Goal: Task Accomplishment & Management: Manage account settings

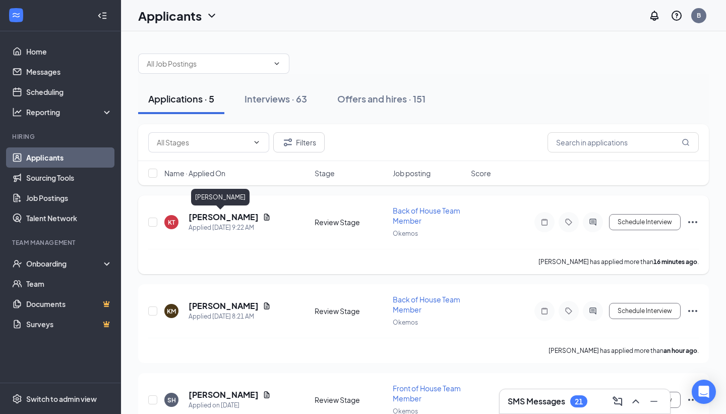
click at [222, 221] on h5 "[PERSON_NAME]" at bounding box center [224, 216] width 70 height 11
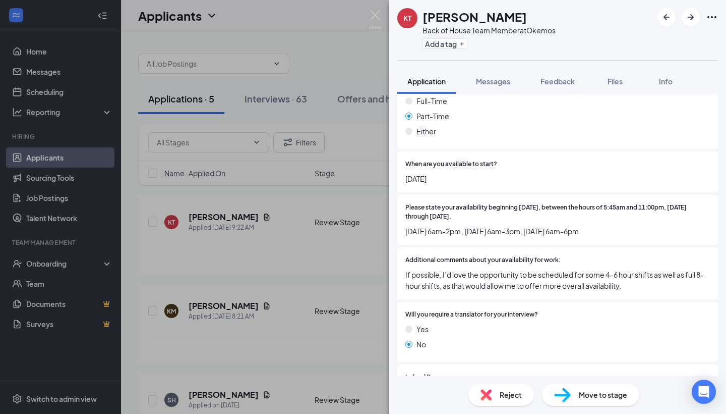
scroll to position [501, 0]
click at [601, 386] on div "Move to stage" at bounding box center [590, 394] width 97 height 22
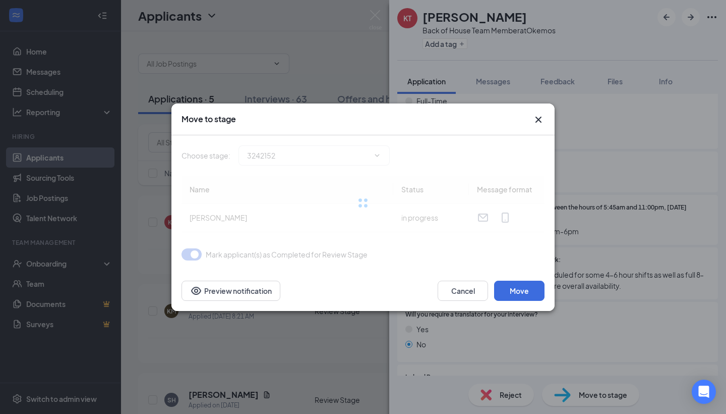
type input "Phone Interview (next stage)"
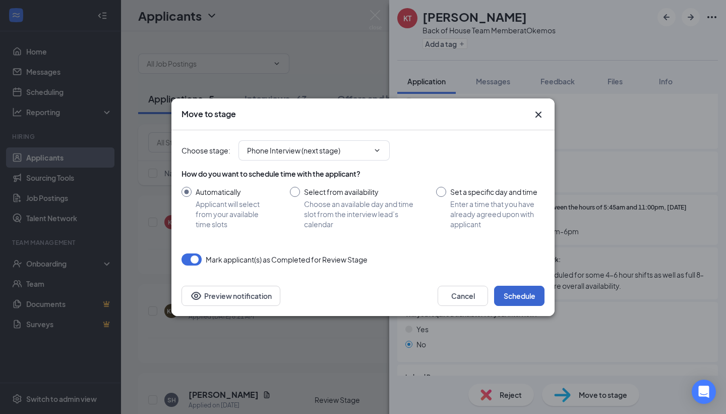
click at [508, 300] on button "Schedule" at bounding box center [519, 295] width 50 height 20
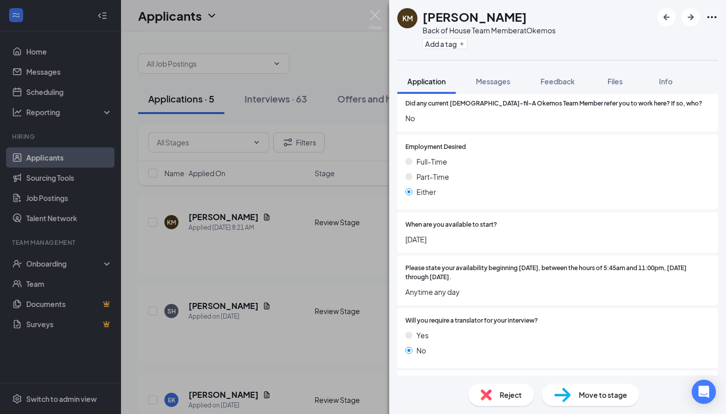
scroll to position [367, 0]
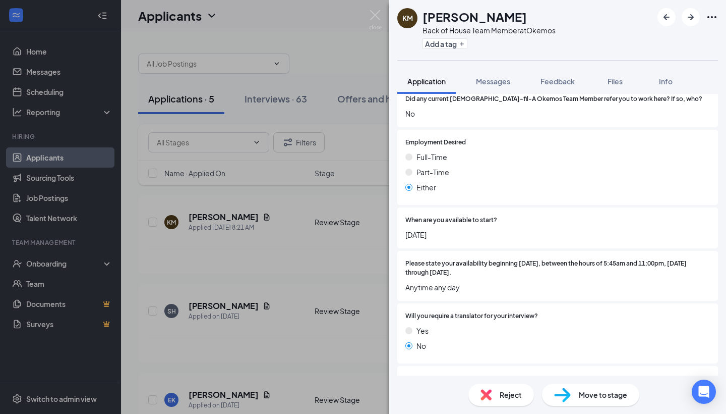
click at [491, 396] on img at bounding box center [486, 394] width 11 height 11
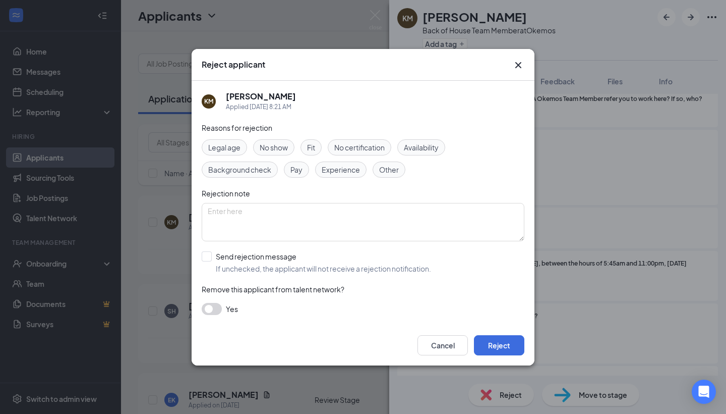
click at [317, 148] on div "Fit" at bounding box center [311, 147] width 21 height 16
click at [284, 257] on div "Send rejection message" at bounding box center [323, 256] width 215 height 10
click at [284, 257] on input "Send rejection message If unchecked, the applicant will not receive a rejection…" at bounding box center [316, 262] width 229 height 22
checkbox input "true"
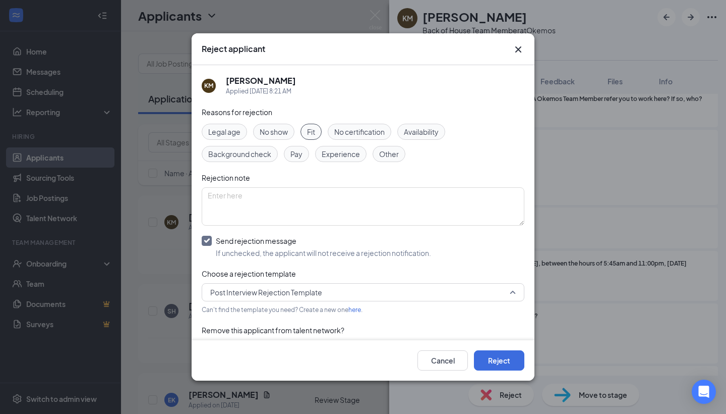
click at [284, 289] on span "Post Interview Rejection Template" at bounding box center [266, 291] width 112 height 15
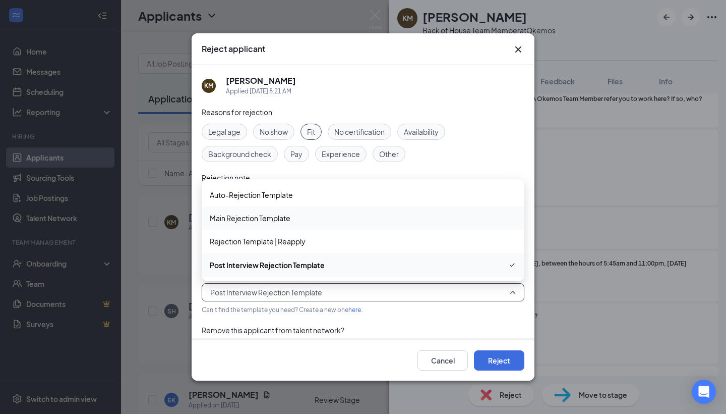
click at [264, 212] on span "Main Rejection Template" at bounding box center [250, 217] width 81 height 11
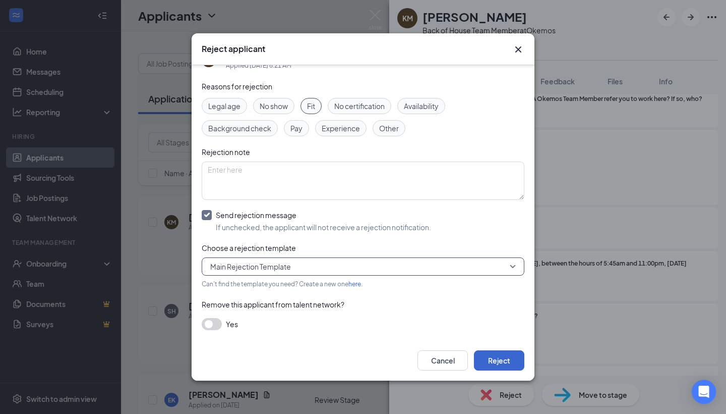
scroll to position [25, 0]
click at [506, 359] on button "Reject" at bounding box center [499, 360] width 50 height 20
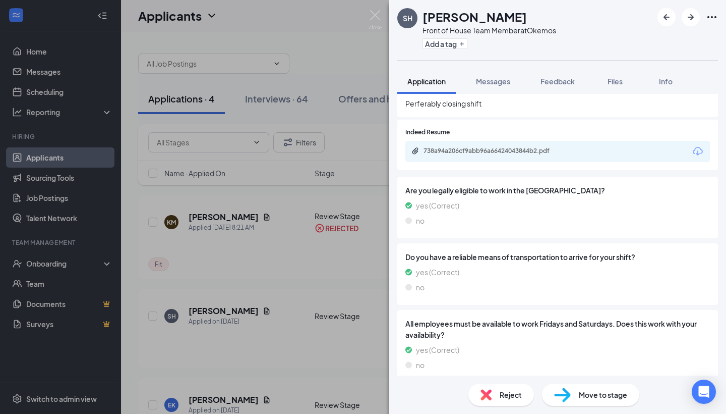
scroll to position [620, 0]
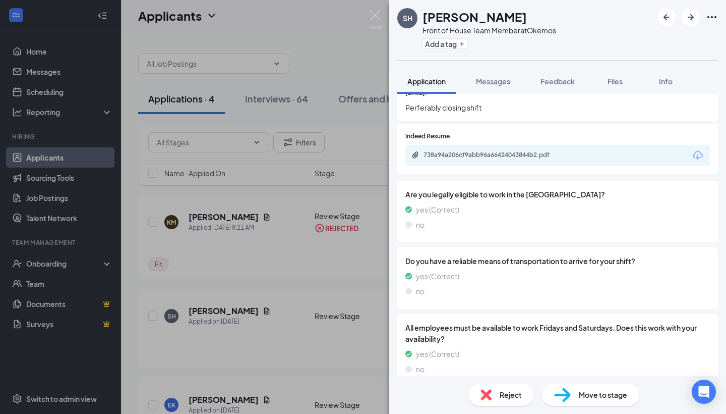
click at [332, 249] on div "SH [PERSON_NAME] Front of House Team Member at Okemos Add a tag Application Mes…" at bounding box center [363, 207] width 726 height 414
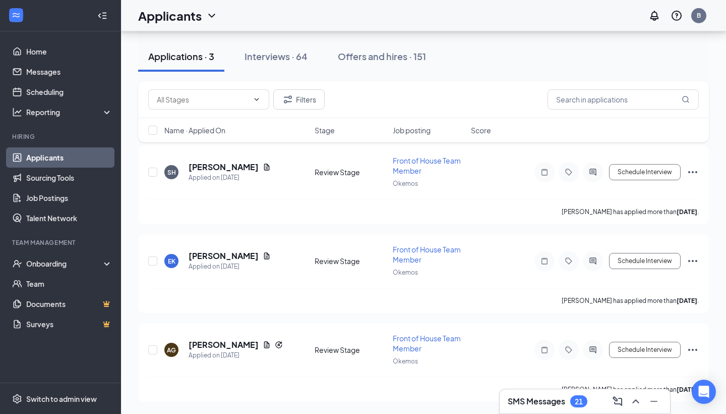
scroll to position [50, 0]
click at [38, 89] on link "Scheduling" at bounding box center [69, 92] width 86 height 20
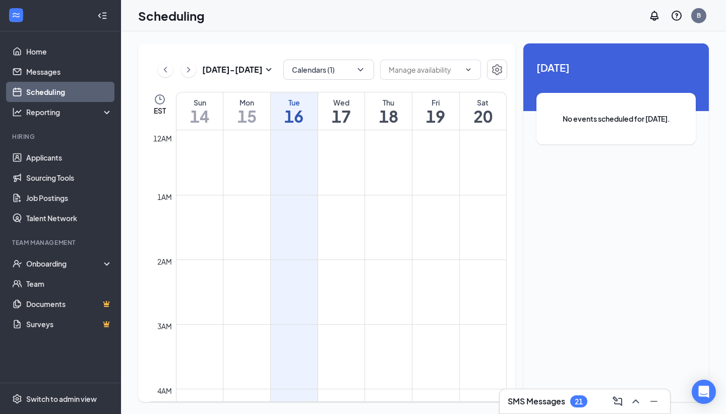
scroll to position [496, 0]
click at [352, 65] on button "Calendars (1)" at bounding box center [328, 70] width 91 height 20
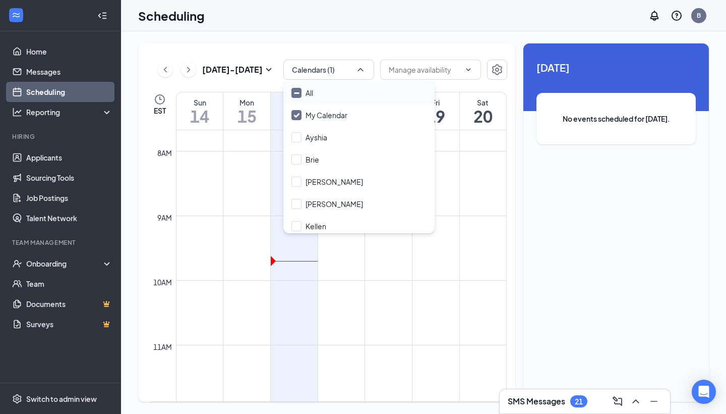
click at [346, 103] on div "All" at bounding box center [358, 93] width 151 height 22
checkbox input "true"
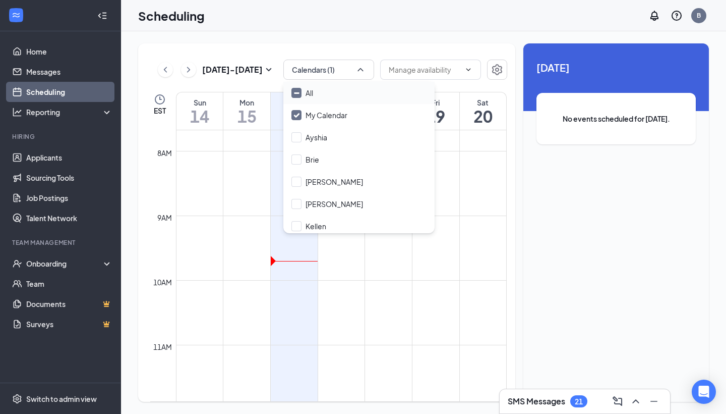
checkbox input "true"
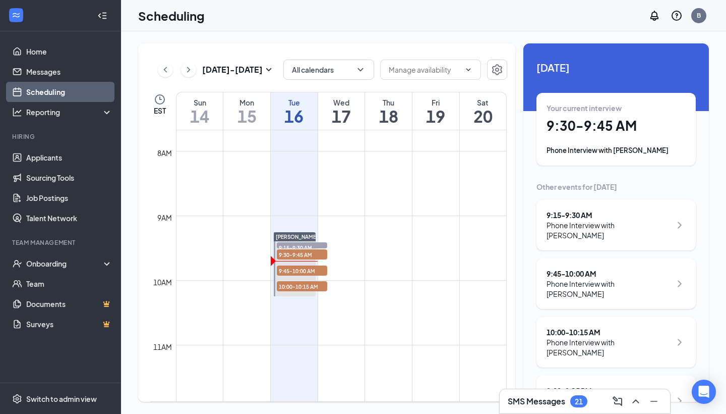
click at [419, 27] on div "Scheduling B" at bounding box center [423, 15] width 605 height 31
click at [621, 112] on div "Your current interview" at bounding box center [616, 108] width 139 height 10
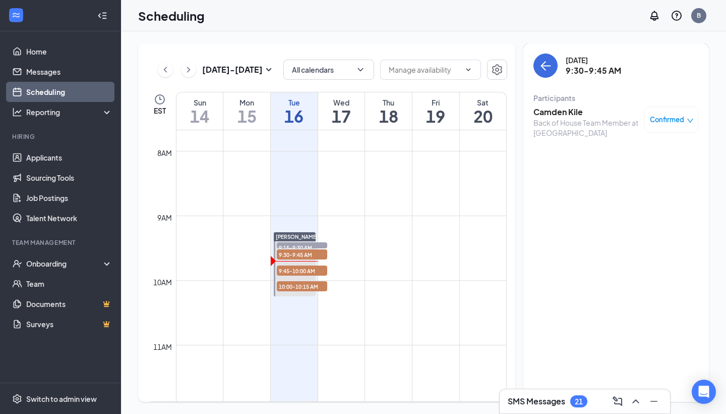
click at [678, 121] on span "Confirmed" at bounding box center [667, 119] width 34 height 10
click at [650, 150] on span "Request Reschedule" at bounding box center [648, 152] width 69 height 11
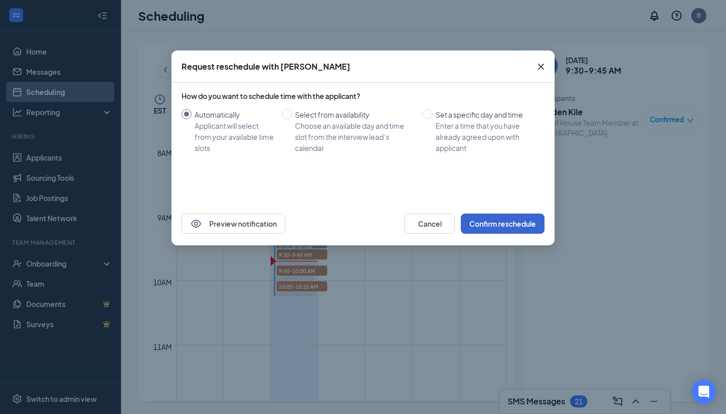
click at [503, 219] on button "Confirm reschedule" at bounding box center [503, 223] width 84 height 20
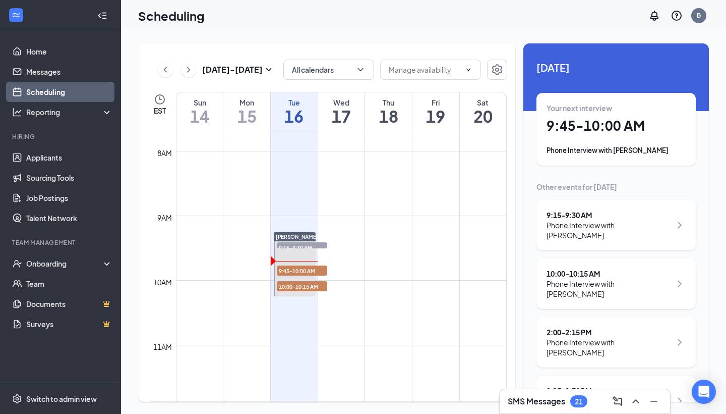
click at [377, 45] on div "[DATE] - [DATE] All calendars EST Sun 14 Mon 15 Tue 16 Wed 17 Thu 18 Fri 19 Sat…" at bounding box center [326, 222] width 377 height 358
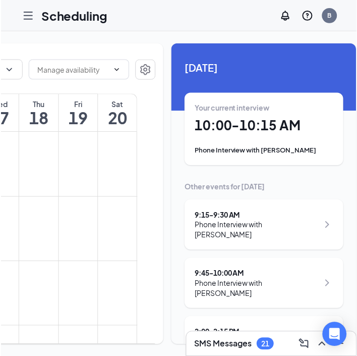
scroll to position [0, 195]
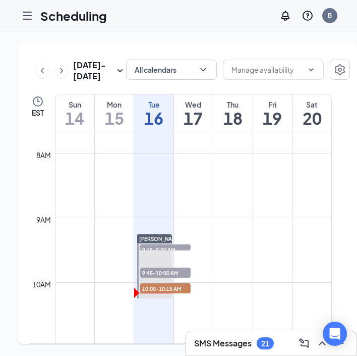
click at [198, 127] on h1 "17" at bounding box center [193, 117] width 39 height 17
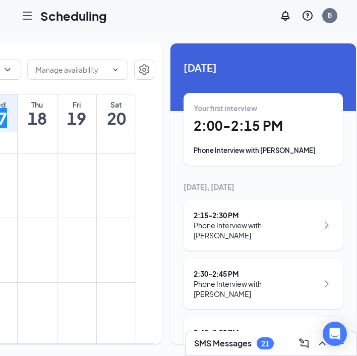
scroll to position [0, 195]
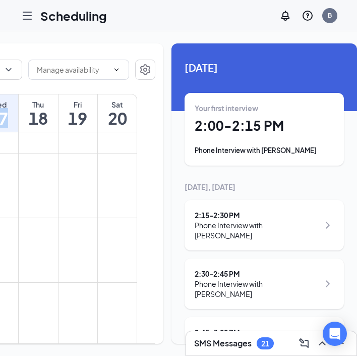
click at [213, 120] on h1 "2:00 - 2:15 PM" at bounding box center [264, 125] width 139 height 17
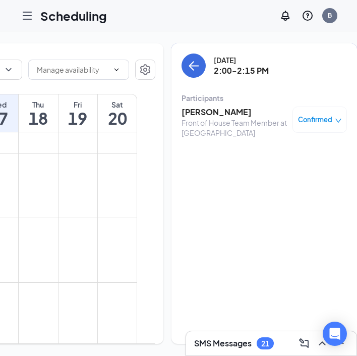
click at [209, 110] on h3 "Shateeda Russell" at bounding box center [235, 111] width 106 height 11
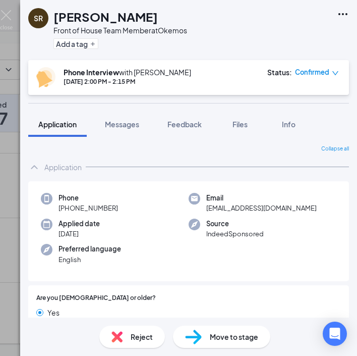
drag, startPoint x: 120, startPoint y: 207, endPoint x: 68, endPoint y: 207, distance: 52.0
click at [68, 207] on div "Phone +1 (517) 730-8758" at bounding box center [115, 203] width 148 height 21
copy span "(517) 730-8758"
click at [245, 205] on span "jymrvdthz8@privaterelay.appleid.com" at bounding box center [261, 208] width 110 height 10
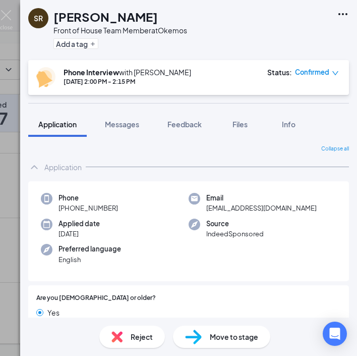
click at [245, 205] on span "jymrvdthz8@privaterelay.appleid.com" at bounding box center [261, 208] width 110 height 10
copy span "jymrvdthz8@privaterelay.appleid.com"
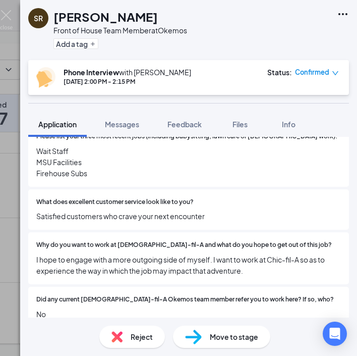
scroll to position [272, 0]
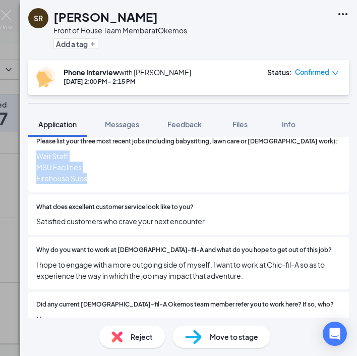
drag, startPoint x: 89, startPoint y: 171, endPoint x: 34, endPoint y: 146, distance: 60.0
click at [34, 146] on div "Please list your three most recent jobs (including babysitting, lawn care or vo…" at bounding box center [188, 160] width 321 height 63
copy span "Wait Staff MSU Facilities Firehouse Subs"
click at [86, 215] on span "Satisfied customers who crave your next encounter" at bounding box center [188, 220] width 305 height 11
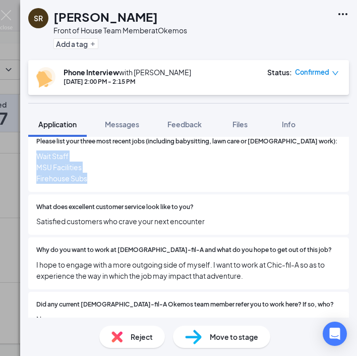
click at [86, 215] on span "Satisfied customers who crave your next encounter" at bounding box center [188, 220] width 305 height 11
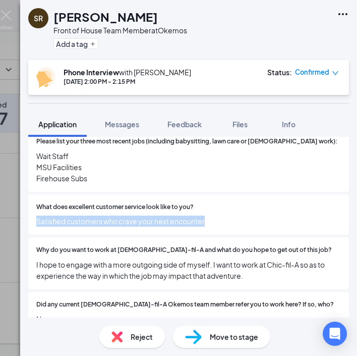
click at [86, 215] on span "Satisfied customers who crave your next encounter" at bounding box center [188, 220] width 305 height 11
copy span "Satisfied customers who crave your next encounter"
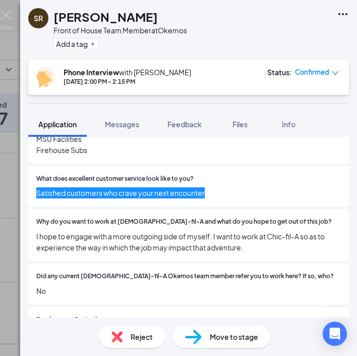
scroll to position [325, 0]
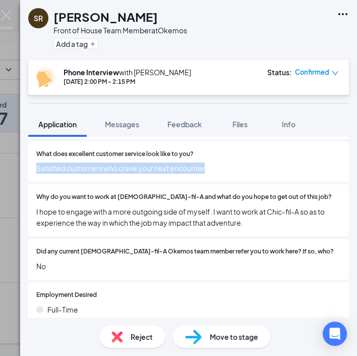
click at [136, 206] on span "I hope to engage with a more outgoing side of myself. I want to work at Chic-fi…" at bounding box center [188, 217] width 305 height 22
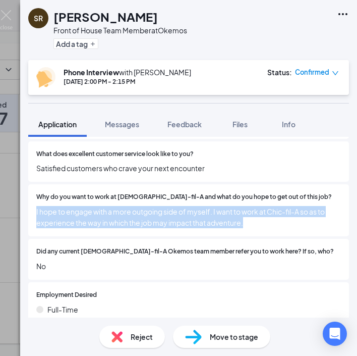
click at [136, 206] on span "I hope to engage with a more outgoing side of myself. I want to work at Chic-fi…" at bounding box center [188, 217] width 305 height 22
copy span "I hope to engage with a more outgoing side of myself. I want to work at Chic-fi…"
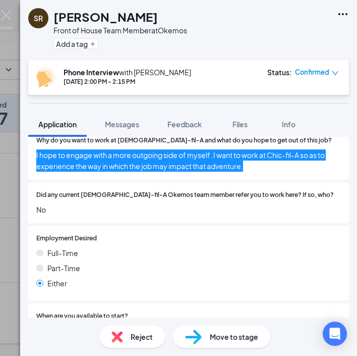
scroll to position [448, 0]
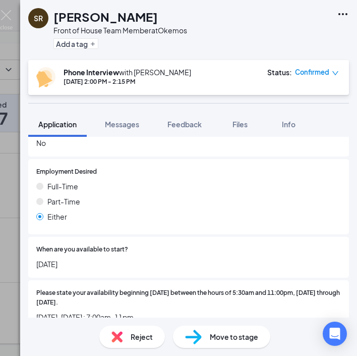
click at [54, 258] on span "09/09/25" at bounding box center [188, 263] width 305 height 11
copy span "09/09/25"
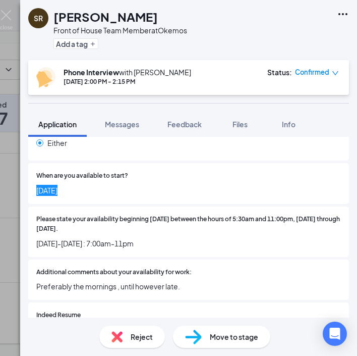
scroll to position [533, 0]
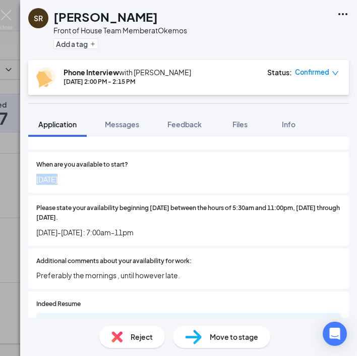
click at [104, 226] on span "Monday-Saturday : 7:00am-11pm" at bounding box center [188, 231] width 305 height 11
copy span "Monday-Saturday : 7:00am-11pm"
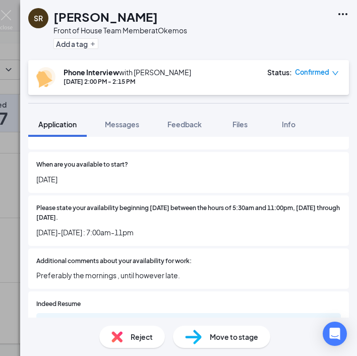
click at [69, 269] on span "Preferably the mornings , until however late." at bounding box center [188, 274] width 305 height 11
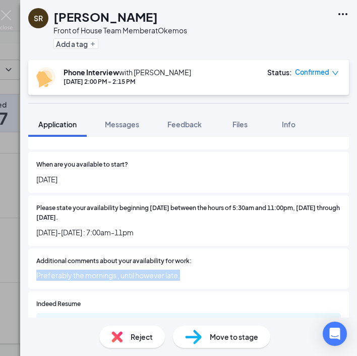
click at [69, 269] on span "Preferably the mornings , until however late." at bounding box center [188, 274] width 305 height 11
copy span "Preferably the mornings , until however late."
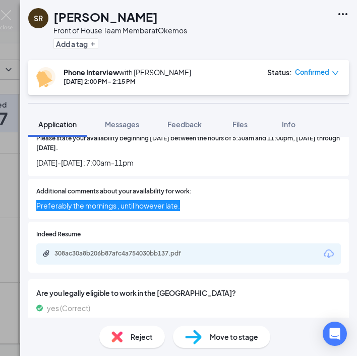
scroll to position [606, 0]
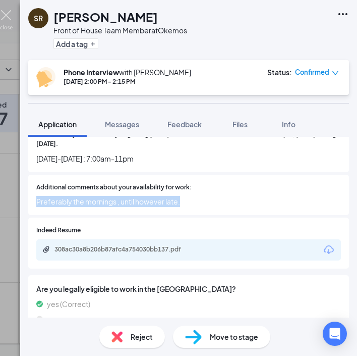
click at [10, 19] on img at bounding box center [6, 20] width 13 height 20
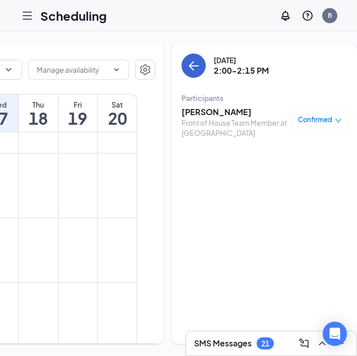
click at [188, 70] on icon "ArrowLeft" at bounding box center [194, 66] width 12 height 12
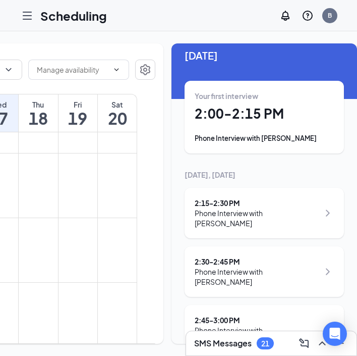
scroll to position [22, 0]
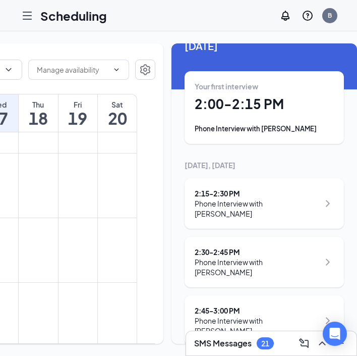
click at [257, 209] on div "Phone Interview with Raymond Hernandez" at bounding box center [257, 208] width 125 height 20
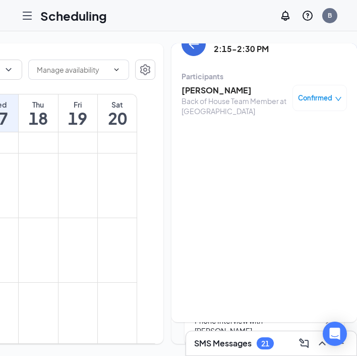
click at [201, 89] on h3 "Raymond Hernandez" at bounding box center [235, 90] width 106 height 11
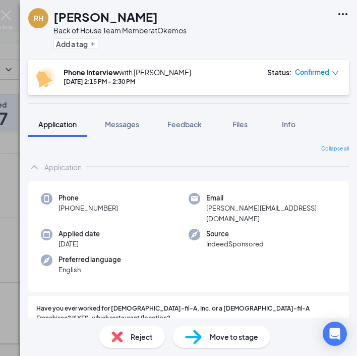
click at [111, 13] on h1 "Raymond Hernandez" at bounding box center [105, 16] width 104 height 17
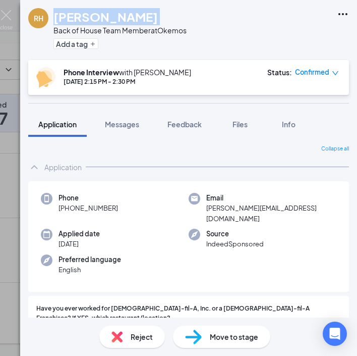
click at [111, 13] on h1 "Raymond Hernandez" at bounding box center [105, 16] width 104 height 17
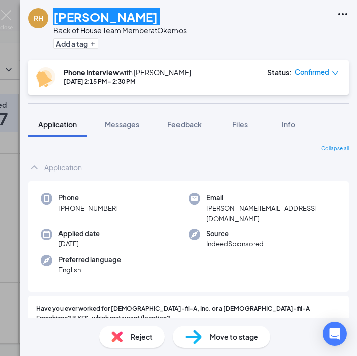
click at [144, 12] on h1 "Raymond Hernandez" at bounding box center [105, 16] width 104 height 17
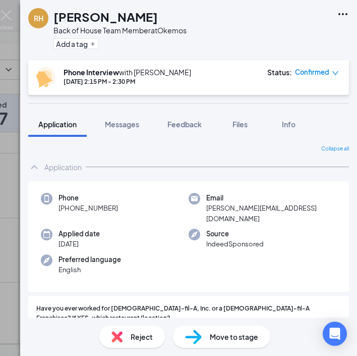
click at [143, 28] on div "Back of House Team Member at Okemos" at bounding box center [119, 30] width 133 height 10
click at [114, 208] on span "+1 (606) 215-7032" at bounding box center [89, 208] width 60 height 10
drag, startPoint x: 119, startPoint y: 208, endPoint x: 67, endPoint y: 207, distance: 51.5
click at [67, 207] on div "Phone +1 (606) 215-7032" at bounding box center [115, 208] width 148 height 31
copy span "(606) 215-7032"
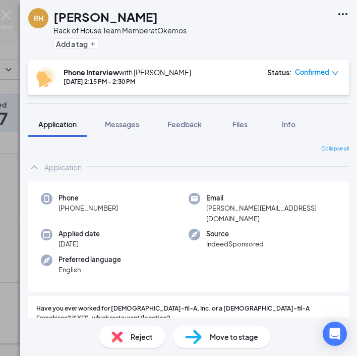
click at [240, 208] on span "raymond.hernandez1796@gmail.com" at bounding box center [271, 213] width 130 height 21
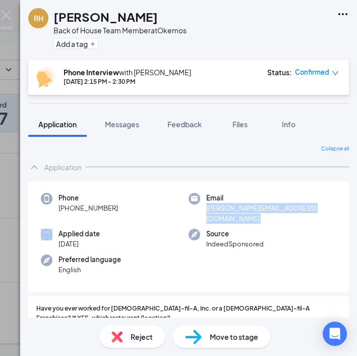
click at [240, 208] on span "raymond.hernandez1796@gmail.com" at bounding box center [271, 213] width 130 height 21
copy span "raymond.hernandez1796@gmail.com"
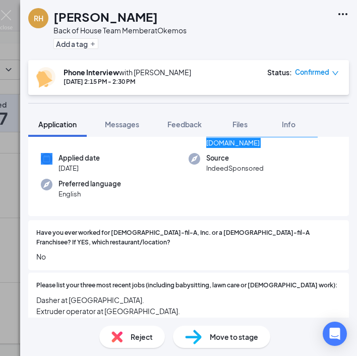
scroll to position [113, 0]
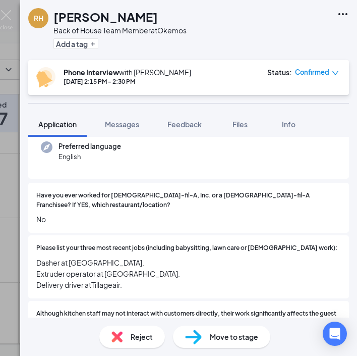
click at [83, 257] on span "Dasher at Doordash. Extruder operator at Temperpack. Delivery driver atTillagea…" at bounding box center [188, 273] width 305 height 33
click at [99, 257] on span "Dasher at Doordash. Extruder operator at Temperpack. Delivery driver atTillagea…" at bounding box center [188, 273] width 305 height 33
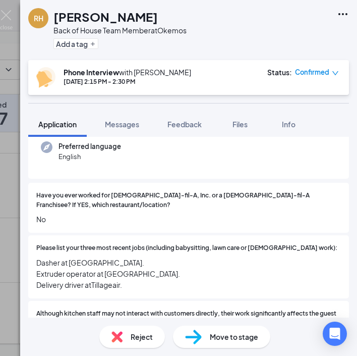
click at [99, 257] on span "Dasher at Doordash. Extruder operator at Temperpack. Delivery driver atTillagea…" at bounding box center [188, 273] width 305 height 33
click at [140, 271] on div "Please list your three most recent jobs (including babysitting, lawn care or vo…" at bounding box center [188, 266] width 321 height 63
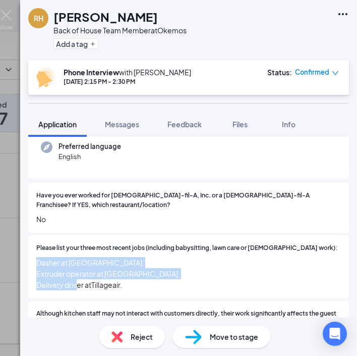
drag, startPoint x: 138, startPoint y: 270, endPoint x: 35, endPoint y: 241, distance: 106.3
click at [35, 241] on div "Please list your three most recent jobs (including babysitting, lawn care or vo…" at bounding box center [188, 266] width 321 height 63
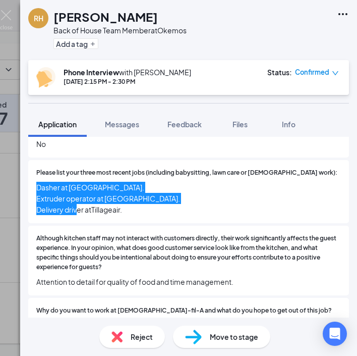
scroll to position [195, 0]
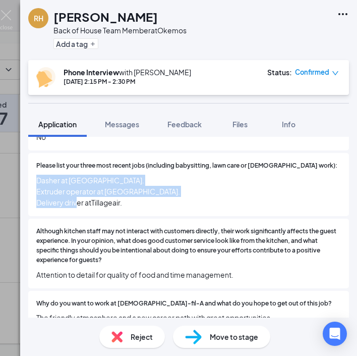
click at [138, 269] on span "Attention to detail for quality of food and time management." at bounding box center [188, 274] width 305 height 11
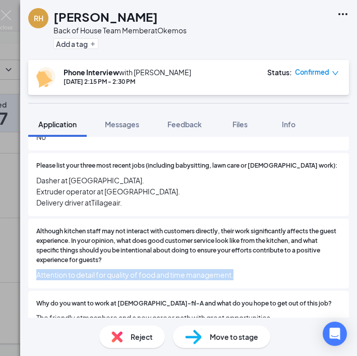
click at [139, 269] on span "Attention to detail for quality of food and time management." at bounding box center [188, 274] width 305 height 11
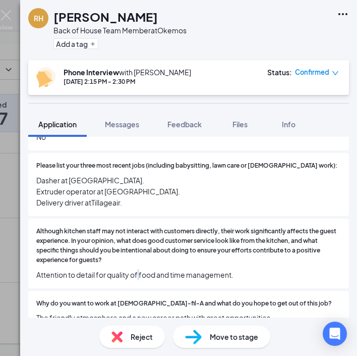
click at [139, 269] on span "Attention to detail for quality of food and time management." at bounding box center [188, 274] width 305 height 11
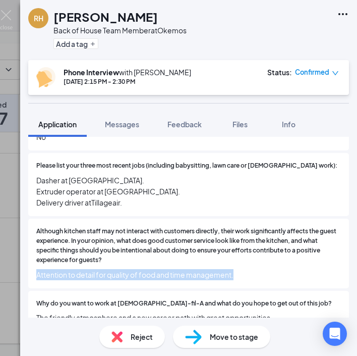
click at [139, 269] on span "Attention to detail for quality of food and time management." at bounding box center [188, 274] width 305 height 11
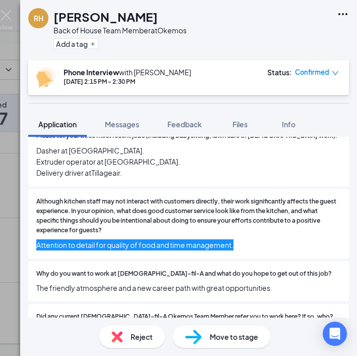
scroll to position [269, 0]
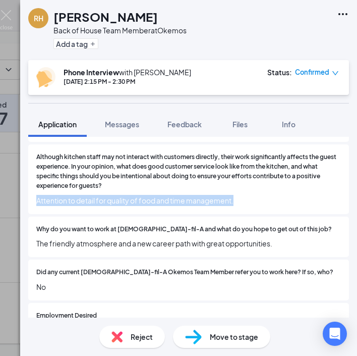
click at [150, 238] on span "The friendly atmosphere and a new career path with great opportunities." at bounding box center [188, 243] width 305 height 11
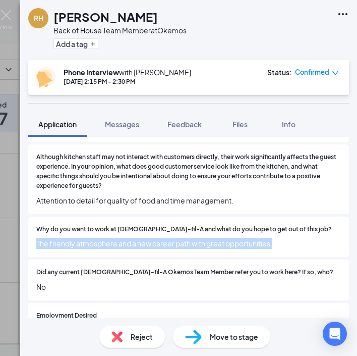
click at [150, 238] on span "The friendly atmosphere and a new career path with great opportunities." at bounding box center [188, 243] width 305 height 11
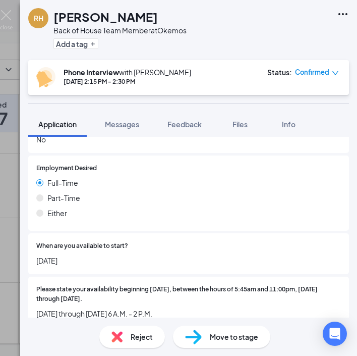
scroll to position [424, 0]
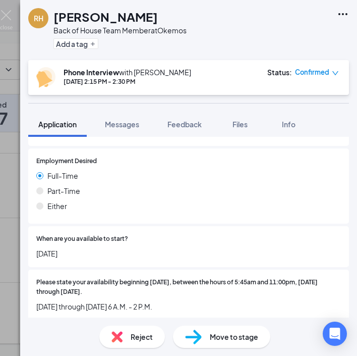
click at [64, 248] on span "09/22/25" at bounding box center [188, 253] width 305 height 11
click at [123, 301] on span "Monday through Saturday 6 A.M. - 2 P.M." at bounding box center [188, 306] width 305 height 11
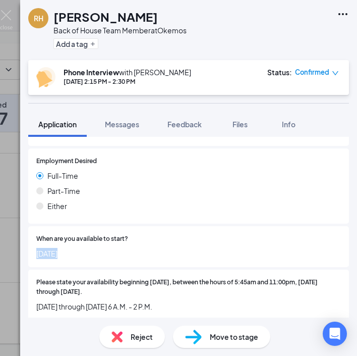
click at [123, 301] on span "Monday through Saturday 6 A.M. - 2 P.M." at bounding box center [188, 306] width 305 height 11
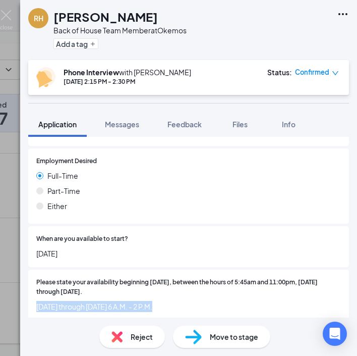
click at [123, 301] on span "Monday through Saturday 6 A.M. - 2 P.M." at bounding box center [188, 306] width 305 height 11
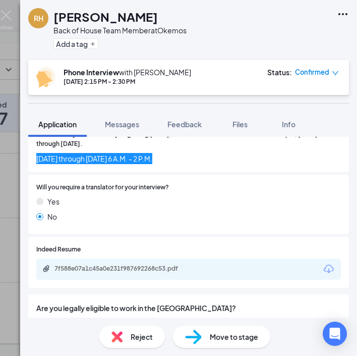
scroll to position [574, 0]
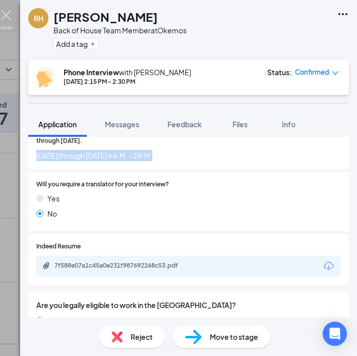
click at [3, 15] on img at bounding box center [6, 20] width 13 height 20
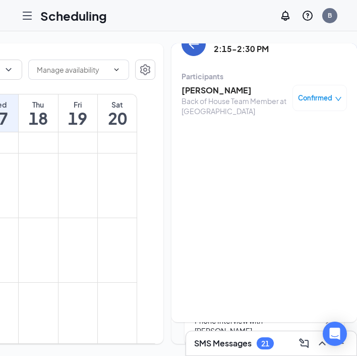
click at [188, 45] on icon "ArrowLeft" at bounding box center [194, 44] width 12 height 12
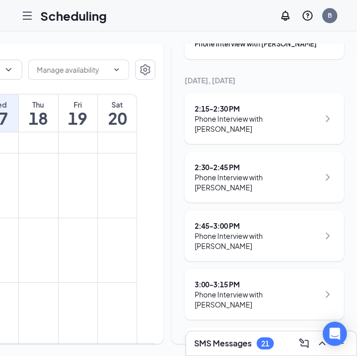
scroll to position [111, 0]
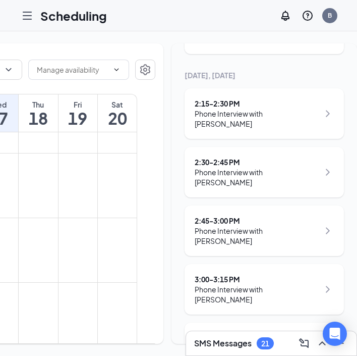
click at [214, 225] on div "Phone Interview with Kaneza Alice" at bounding box center [257, 235] width 125 height 20
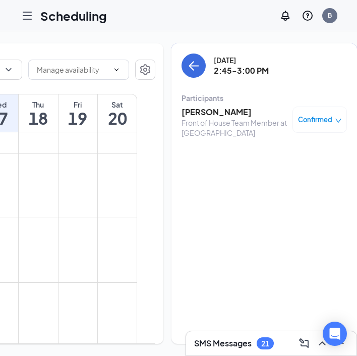
click at [210, 111] on h3 "Kaneza Alice" at bounding box center [235, 111] width 106 height 11
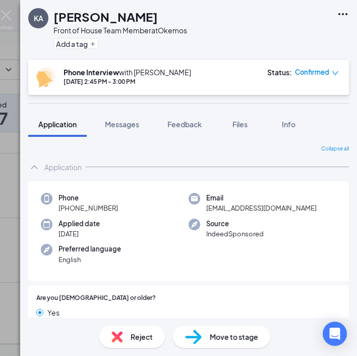
click at [88, 11] on h1 "Kaneza Alice" at bounding box center [105, 16] width 104 height 17
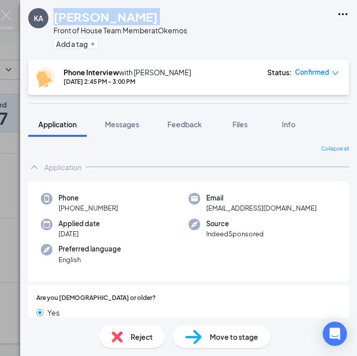
click at [88, 11] on h1 "Kaneza Alice" at bounding box center [105, 16] width 104 height 17
drag, startPoint x: 116, startPoint y: 206, endPoint x: 68, endPoint y: 208, distance: 48.4
click at [68, 208] on div "Phone +1 (517) 715-7889" at bounding box center [115, 203] width 148 height 21
click at [238, 209] on span "alicekaneza2@gmail.com" at bounding box center [261, 208] width 110 height 10
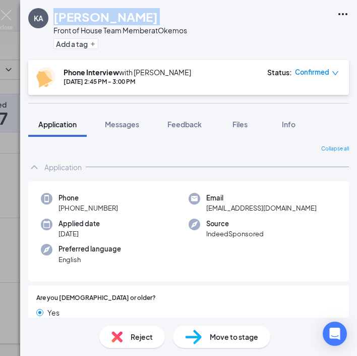
click at [238, 209] on span "alicekaneza2@gmail.com" at bounding box center [261, 208] width 110 height 10
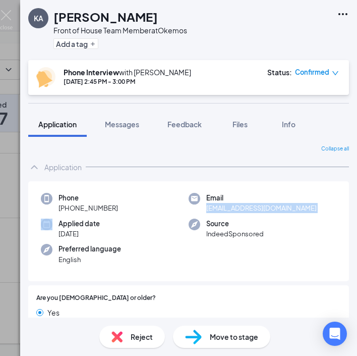
click at [238, 209] on span "alicekaneza2@gmail.com" at bounding box center [261, 208] width 110 height 10
click at [97, 15] on h1 "Kaneza Alice" at bounding box center [105, 16] width 104 height 17
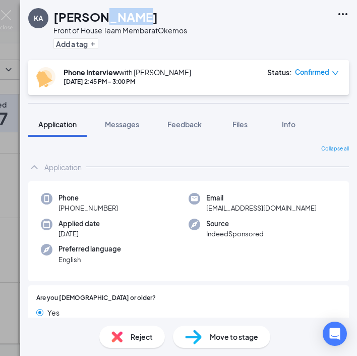
click at [97, 15] on h1 "Kaneza Alice" at bounding box center [105, 16] width 104 height 17
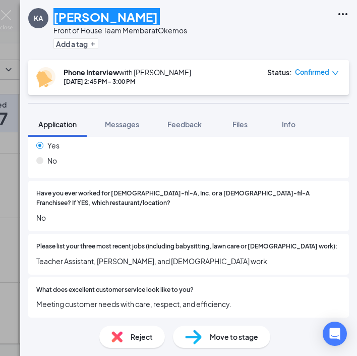
scroll to position [177, 0]
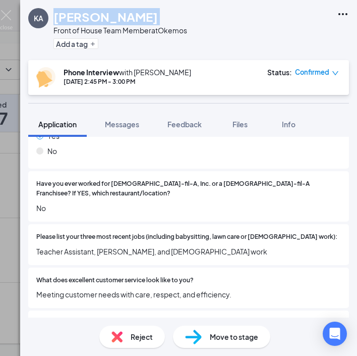
click at [129, 246] on span "Teacher Assistant, Stocker, and volunteer work" at bounding box center [188, 251] width 305 height 11
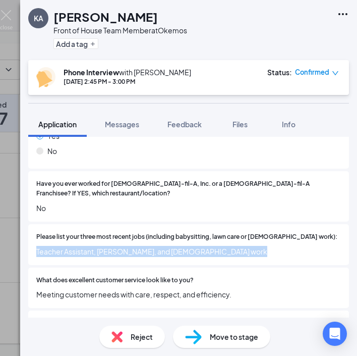
click at [129, 246] on span "Teacher Assistant, Stocker, and volunteer work" at bounding box center [188, 251] width 305 height 11
click at [164, 288] on span "Meeting customer needs with care, respect, and efficiency." at bounding box center [188, 293] width 305 height 11
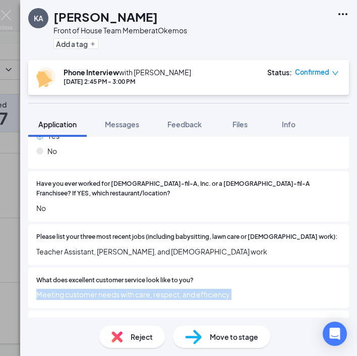
click at [164, 288] on span "Meeting customer needs with care, respect, and efficiency." at bounding box center [188, 293] width 305 height 11
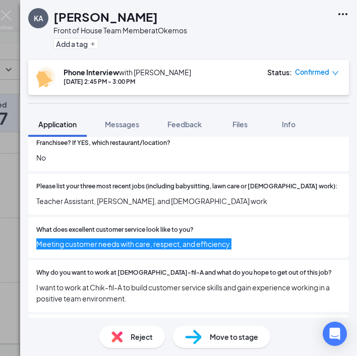
scroll to position [254, 0]
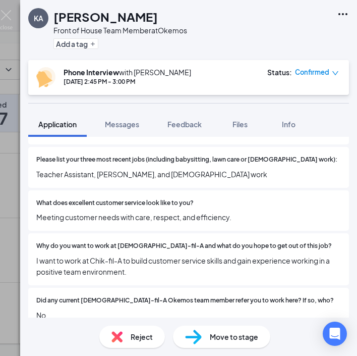
click at [144, 255] on span "I want to work at Chik-fil-A to build customer service skills and gain experien…" at bounding box center [188, 266] width 305 height 22
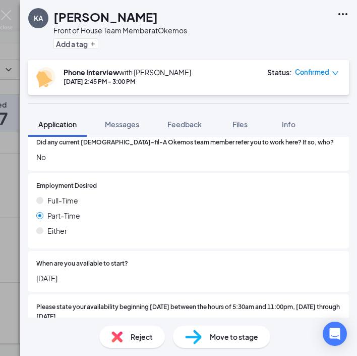
scroll to position [424, 0]
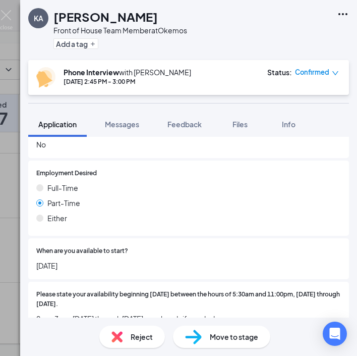
click at [56, 260] on span "09/11/25" at bounding box center [188, 265] width 305 height 11
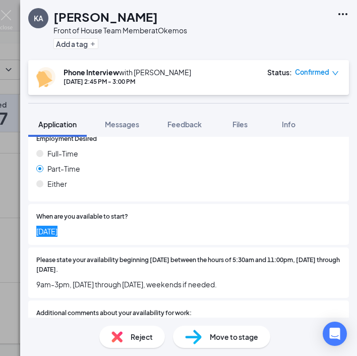
scroll to position [482, 0]
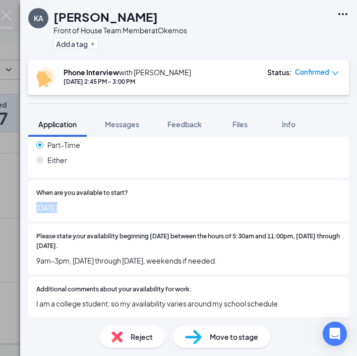
click at [118, 255] on span "9am-3pm, Monday through Friday, weekends if needed." at bounding box center [188, 260] width 305 height 11
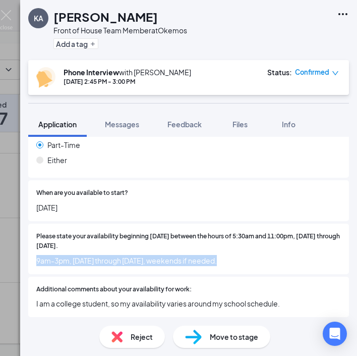
click at [118, 255] on span "9am-3pm, Monday through Friday, weekends if needed." at bounding box center [188, 260] width 305 height 11
click at [110, 298] on span "I am a college student, so my availability varies around my school schedule." at bounding box center [188, 303] width 305 height 11
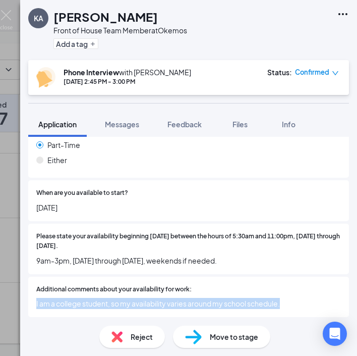
click at [110, 298] on span "I am a college student, so my availability varies around my school schedule." at bounding box center [188, 303] width 305 height 11
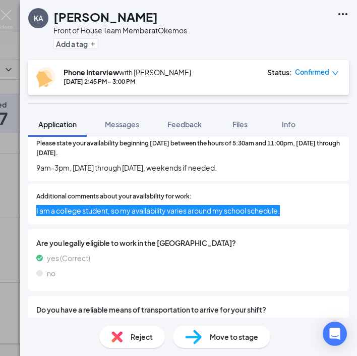
scroll to position [576, 0]
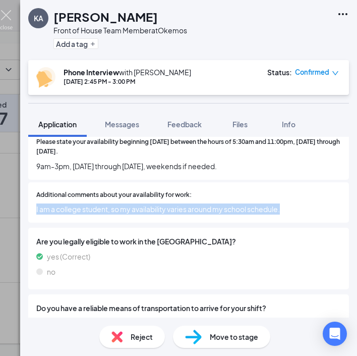
click at [7, 15] on img at bounding box center [6, 20] width 13 height 20
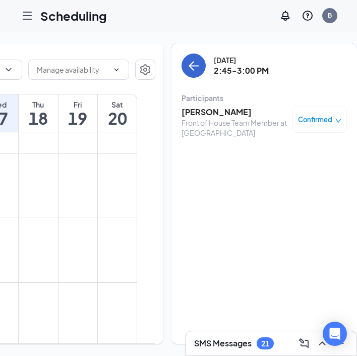
click at [188, 70] on icon "ArrowLeft" at bounding box center [194, 66] width 12 height 12
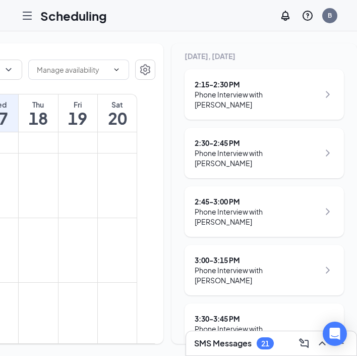
scroll to position [131, 0]
click at [274, 264] on div "Phone Interview with Jada Cornett" at bounding box center [257, 274] width 125 height 20
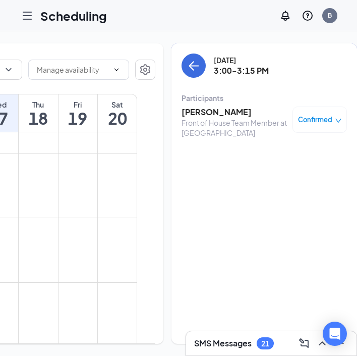
click at [204, 114] on h3 "Jada Cornett" at bounding box center [235, 111] width 106 height 11
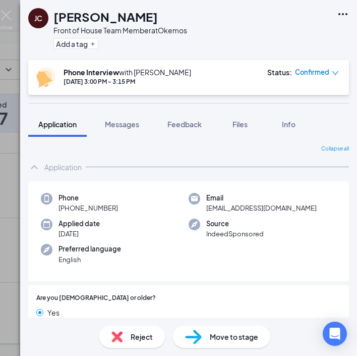
click at [88, 12] on h1 "Jada Cornett" at bounding box center [105, 16] width 104 height 17
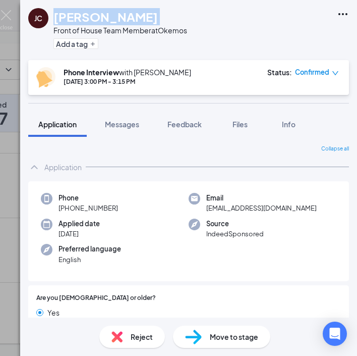
click at [88, 12] on h1 "Jada Cornett" at bounding box center [105, 16] width 104 height 17
drag, startPoint x: 121, startPoint y: 209, endPoint x: 68, endPoint y: 210, distance: 53.0
click at [68, 210] on div "Phone +1 (517) 862-7928" at bounding box center [115, 203] width 148 height 21
click at [231, 205] on span "jada.jcpersonal@gmail.com" at bounding box center [261, 208] width 110 height 10
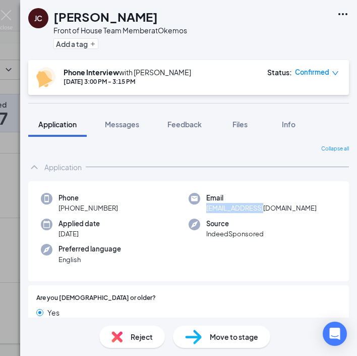
click at [231, 205] on span "jada.jcpersonal@gmail.com" at bounding box center [261, 208] width 110 height 10
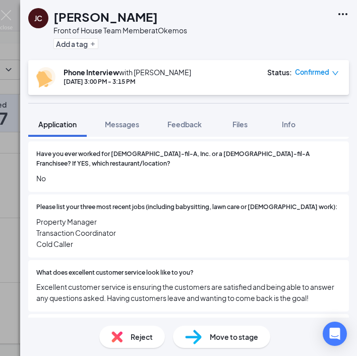
scroll to position [220, 0]
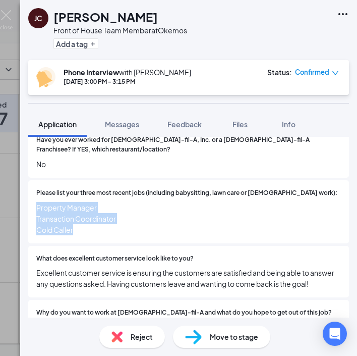
drag, startPoint x: 86, startPoint y: 222, endPoint x: 32, endPoint y: 191, distance: 62.1
click at [32, 191] on div "Please list your three most recent jobs (including babysitting, lawn care or vo…" at bounding box center [188, 211] width 321 height 63
click at [146, 267] on span "Excellent customer service is ensuring the customers are satisfied and being ab…" at bounding box center [188, 278] width 305 height 22
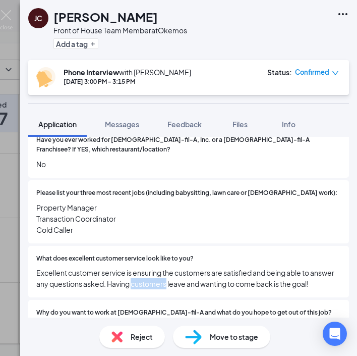
click at [146, 267] on span "Excellent customer service is ensuring the customers are satisfied and being ab…" at bounding box center [188, 278] width 305 height 22
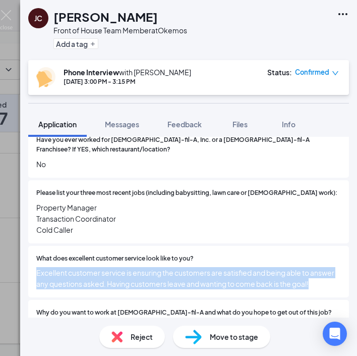
click at [146, 267] on span "Excellent customer service is ensuring the customers are satisfied and being ab…" at bounding box center [188, 278] width 305 height 22
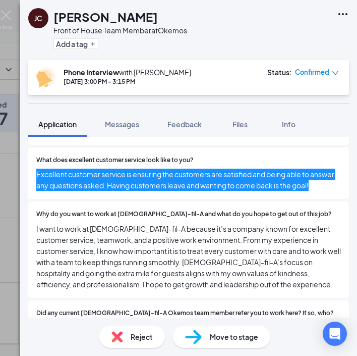
scroll to position [336, 0]
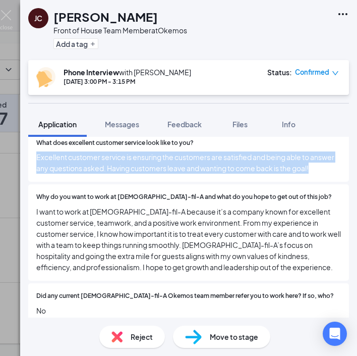
click at [161, 233] on span "I want to work at Chick-fil-A because it’s a company known for excellent custom…" at bounding box center [188, 239] width 305 height 67
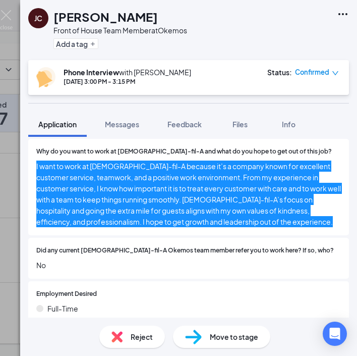
scroll to position [412, 0]
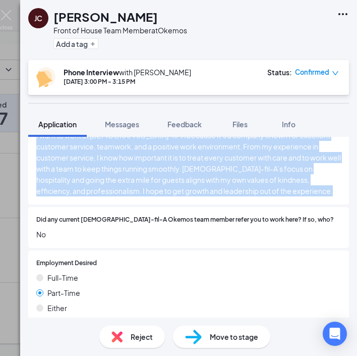
click at [64, 287] on span "Part-Time" at bounding box center [63, 292] width 33 height 11
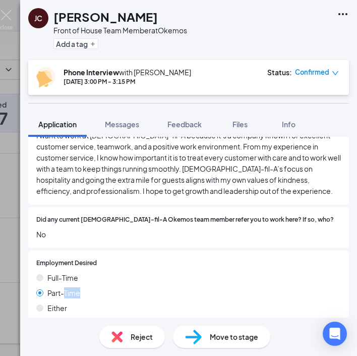
click at [64, 287] on span "Part-Time" at bounding box center [63, 292] width 33 height 11
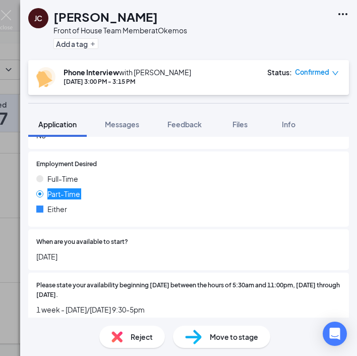
scroll to position [549, 0]
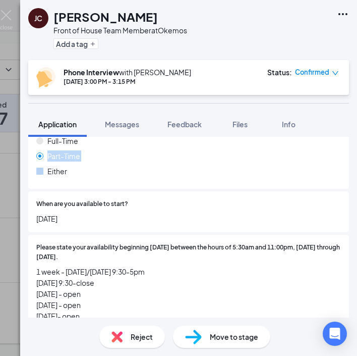
click at [60, 213] on span "09/15/25" at bounding box center [188, 218] width 305 height 11
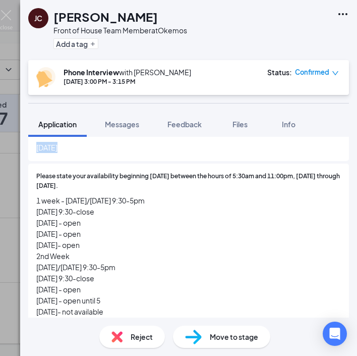
scroll to position [618, 0]
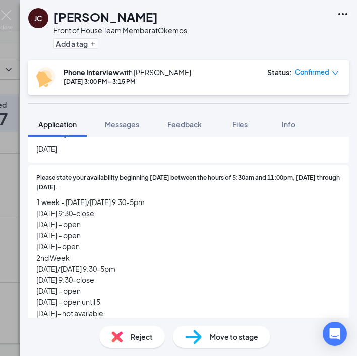
click at [113, 303] on div "Please state your availability beginning September 1 between the hours of 5:30a…" at bounding box center [188, 245] width 321 height 161
drag, startPoint x: 119, startPoint y: 301, endPoint x: 36, endPoint y: 187, distance: 141.5
click at [36, 187] on div "Please state your availability beginning September 1 between the hours of 5:30a…" at bounding box center [188, 245] width 321 height 161
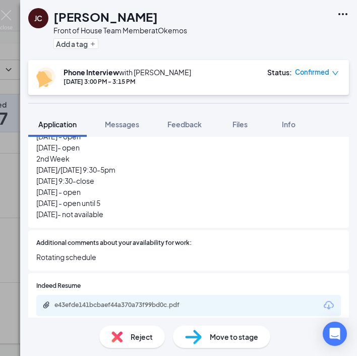
scroll to position [725, 0]
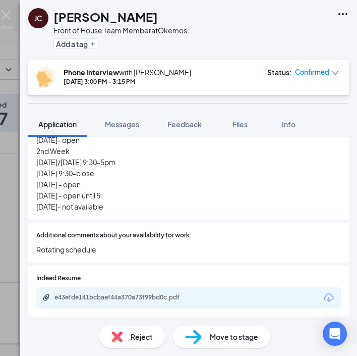
click at [81, 240] on div "Additional comments about your availability for work: Rotating schedule" at bounding box center [188, 242] width 321 height 41
click at [81, 244] on span "Rotating schedule" at bounding box center [188, 249] width 305 height 11
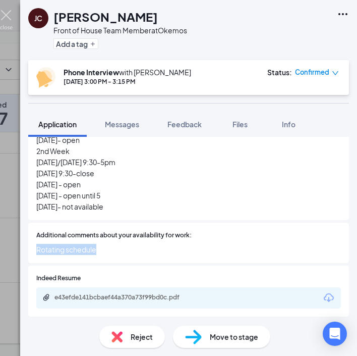
click at [8, 20] on img at bounding box center [6, 20] width 13 height 20
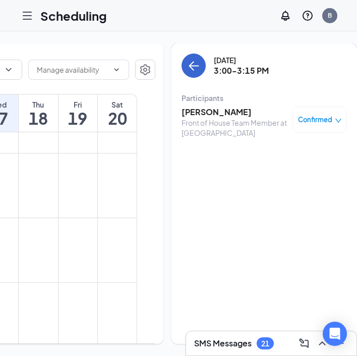
click at [182, 63] on button "back-button" at bounding box center [194, 65] width 24 height 24
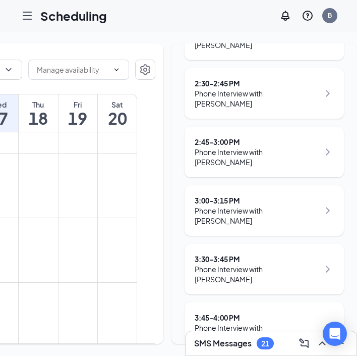
scroll to position [193, 0]
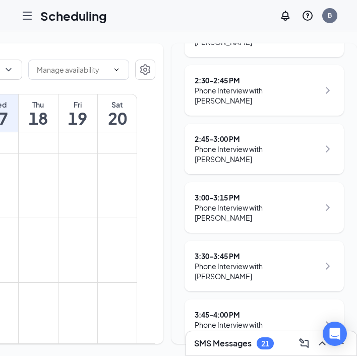
click at [258, 251] on div "3:30 - 3:45 PM" at bounding box center [257, 256] width 125 height 10
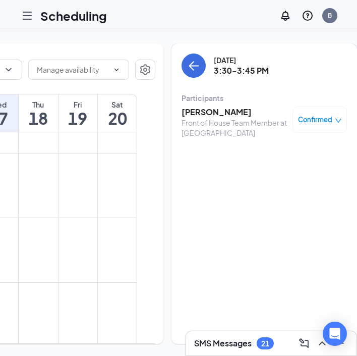
click at [205, 111] on h3 "Celencia Suggs" at bounding box center [235, 111] width 106 height 11
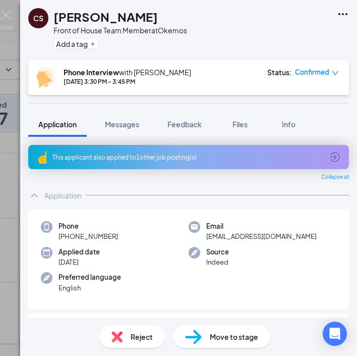
click at [111, 16] on h1 "Celencia Suggs" at bounding box center [105, 16] width 104 height 17
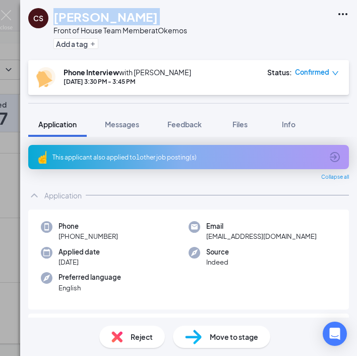
drag, startPoint x: 124, startPoint y: 236, endPoint x: 68, endPoint y: 237, distance: 56.5
click at [68, 237] on div "Phone +1 (517) 730-3878" at bounding box center [115, 231] width 148 height 21
click at [246, 232] on span "celenciasuggs2@gmail.com" at bounding box center [261, 236] width 110 height 10
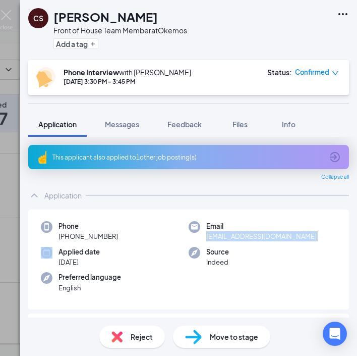
click at [246, 232] on span "celenciasuggs2@gmail.com" at bounding box center [261, 236] width 110 height 10
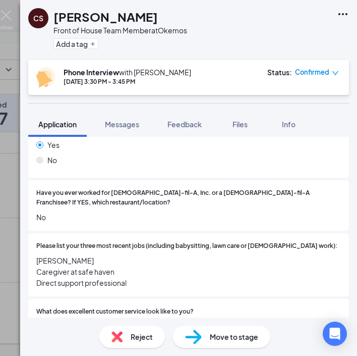
scroll to position [206, 0]
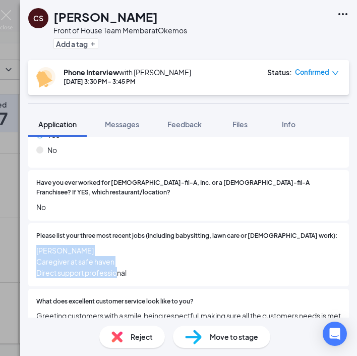
drag, startPoint x: 135, startPoint y: 254, endPoint x: 35, endPoint y: 238, distance: 100.7
click at [35, 238] on div "Please list your three most recent jobs (including babysitting, lawn care or vo…" at bounding box center [188, 254] width 321 height 63
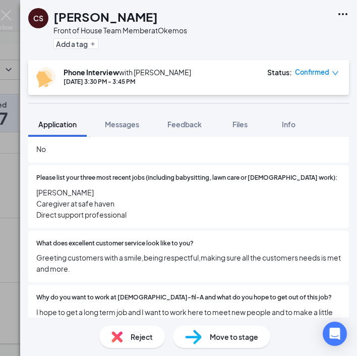
click at [97, 252] on span "Greeting customers with a smile,being respectful,making sure all the customers …" at bounding box center [188, 263] width 305 height 22
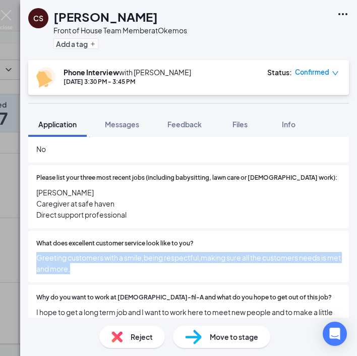
drag, startPoint x: 97, startPoint y: 257, endPoint x: 37, endPoint y: 242, distance: 61.8
click at [37, 252] on span "Greeting customers with a smile,being respectful,making sure all the customers …" at bounding box center [188, 263] width 305 height 22
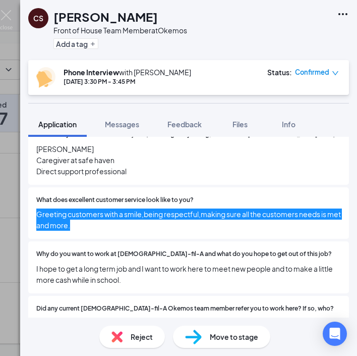
scroll to position [346, 0]
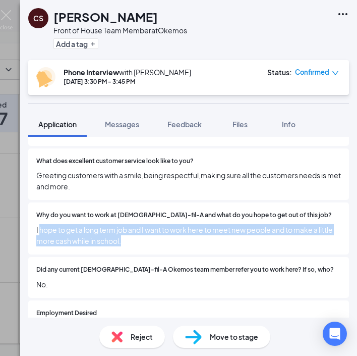
drag, startPoint x: 136, startPoint y: 223, endPoint x: 39, endPoint y: 211, distance: 97.1
click at [39, 224] on span "I hope to get a long term job and I want to work here to meet new people and to…" at bounding box center [188, 235] width 305 height 22
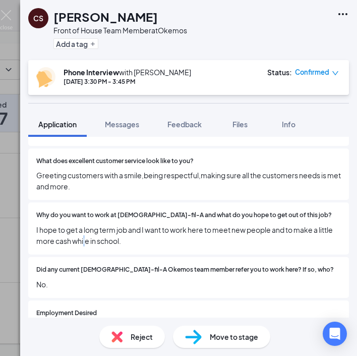
click at [85, 225] on span "I hope to get a long term job and I want to work here to meet new people and to…" at bounding box center [188, 235] width 305 height 22
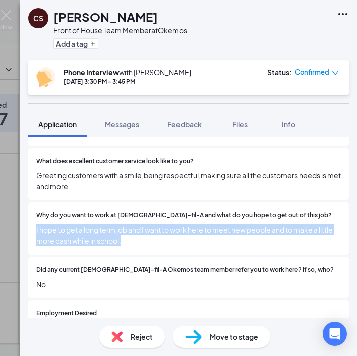
drag, startPoint x: 138, startPoint y: 228, endPoint x: 33, endPoint y: 219, distance: 105.3
click at [33, 218] on div "Why do you want to work at Chick-fil-A and what do you hope to get out of this …" at bounding box center [188, 228] width 321 height 52
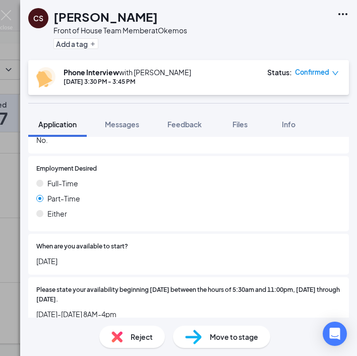
scroll to position [491, 0]
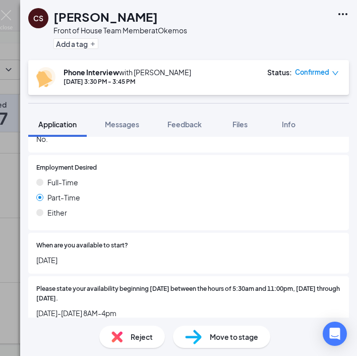
click at [65, 254] on span "09/12/25" at bounding box center [188, 259] width 305 height 11
click at [80, 307] on span "Monday-Saturday 8AM-4pm" at bounding box center [188, 312] width 305 height 11
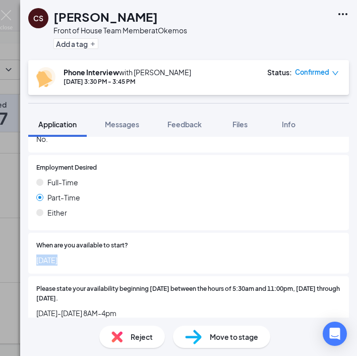
click at [80, 307] on span "Monday-Saturday 8AM-4pm" at bounding box center [188, 312] width 305 height 11
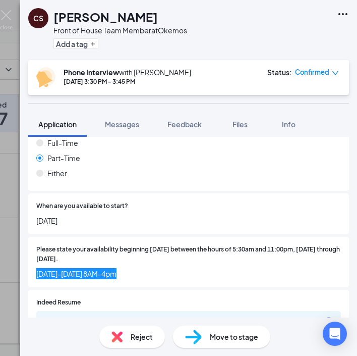
scroll to position [543, 0]
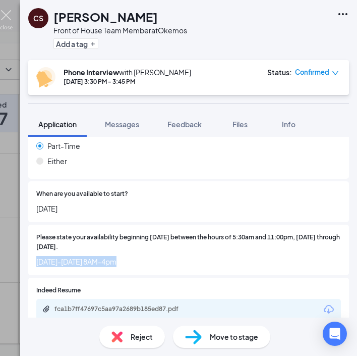
click at [9, 23] on img at bounding box center [6, 20] width 13 height 20
click at [9, 17] on div "Scheduling B" at bounding box center [178, 15] width 357 height 31
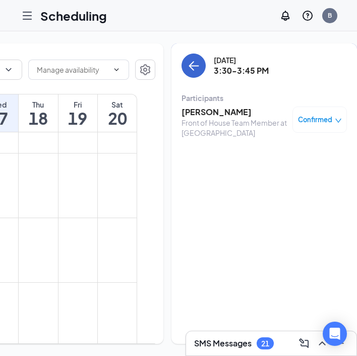
click at [188, 69] on icon "ArrowLeft" at bounding box center [194, 66] width 12 height 12
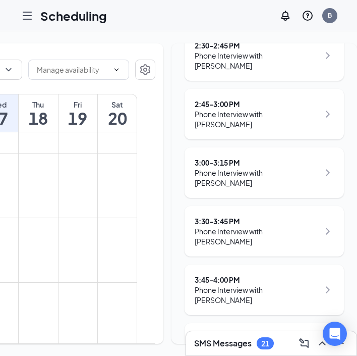
scroll to position [245, 0]
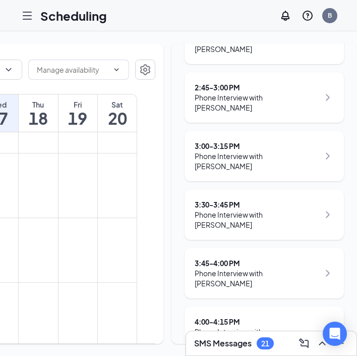
click at [243, 268] on div "Phone Interview with Gavin Vanderpol" at bounding box center [257, 278] width 125 height 20
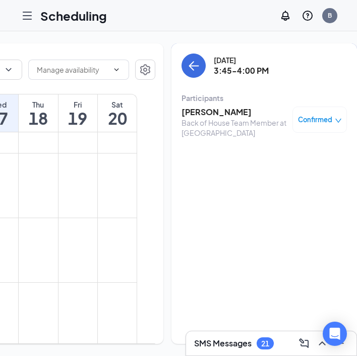
click at [222, 117] on h3 "Gavin Vanderpol" at bounding box center [235, 111] width 106 height 11
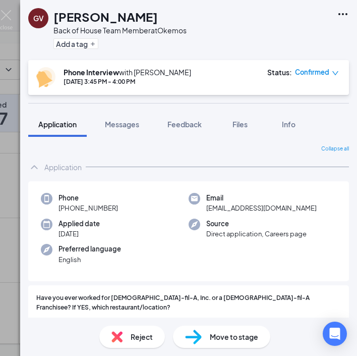
click at [106, 19] on h1 "Gavin Vanderpol" at bounding box center [105, 16] width 104 height 17
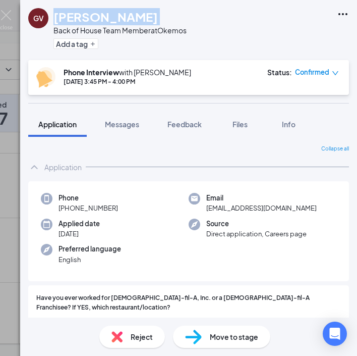
click at [106, 19] on h1 "Gavin Vanderpol" at bounding box center [105, 16] width 104 height 17
drag, startPoint x: 121, startPoint y: 205, endPoint x: 68, endPoint y: 208, distance: 53.0
click at [68, 208] on div "Phone +1 (989) 878-0497" at bounding box center [115, 203] width 148 height 21
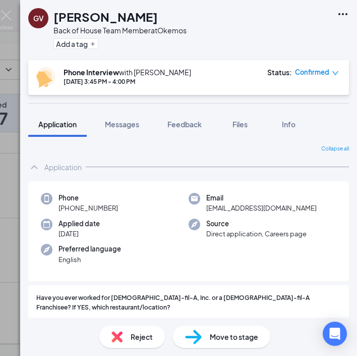
click at [239, 209] on span "gvander97@gmail.com" at bounding box center [261, 208] width 110 height 10
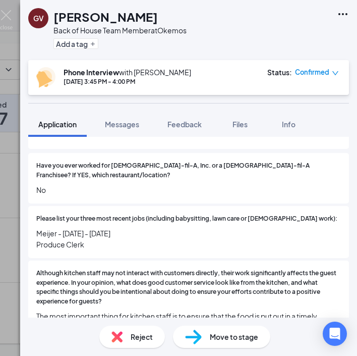
scroll to position [146, 0]
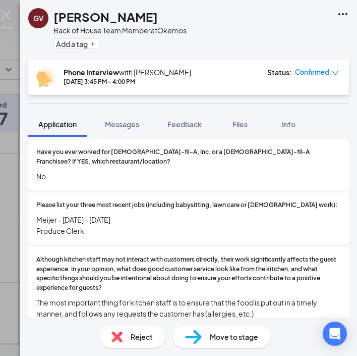
drag, startPoint x: 105, startPoint y: 220, endPoint x: 34, endPoint y: 209, distance: 72.6
click at [34, 209] on div "Please list your three most recent jobs (including babysitting, lawn care or vo…" at bounding box center [188, 218] width 321 height 52
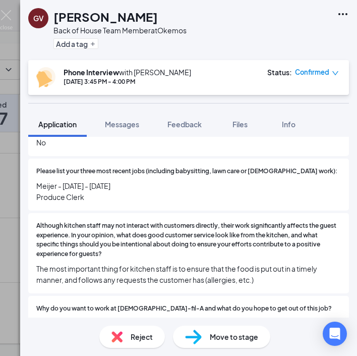
click at [148, 263] on span "The most important thing for kitchen staff is to ensure that the food is put ou…" at bounding box center [188, 274] width 305 height 22
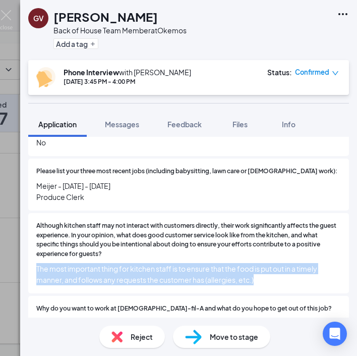
click at [148, 263] on span "The most important thing for kitchen staff is to ensure that the food is put ou…" at bounding box center [188, 274] width 305 height 22
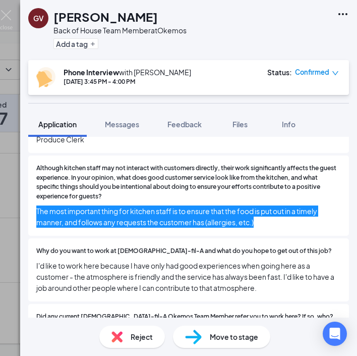
scroll to position [247, 0]
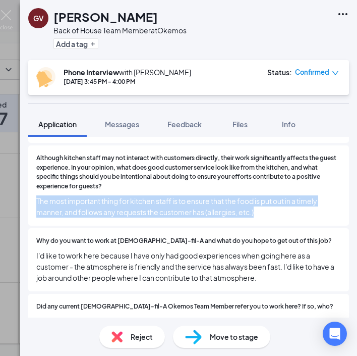
click at [124, 253] on span "I'd like to work here because I have only had good experiences when going here …" at bounding box center [188, 266] width 305 height 33
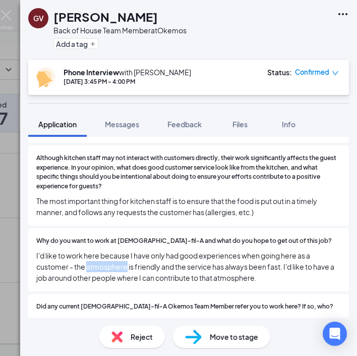
click at [124, 253] on span "I'd like to work here because I have only had good experiences when going here …" at bounding box center [188, 266] width 305 height 33
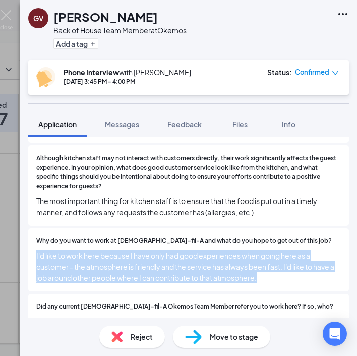
click at [124, 253] on span "I'd like to work here because I have only had good experiences when going here …" at bounding box center [188, 266] width 305 height 33
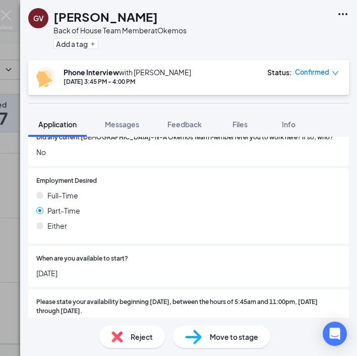
scroll to position [417, 0]
click at [78, 267] on span "September 8, 2025" at bounding box center [188, 272] width 305 height 11
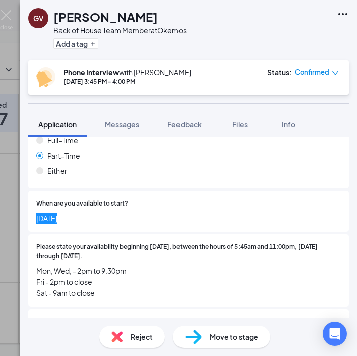
scroll to position [495, 0]
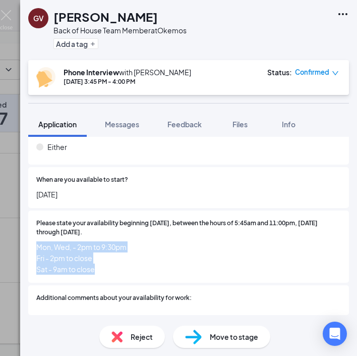
drag, startPoint x: 104, startPoint y: 250, endPoint x: 38, endPoint y: 234, distance: 68.6
click at [38, 241] on span "Mon, Wed, - 2pm to 9:30pm Fri - 2pm to close Sat - 9am to close" at bounding box center [188, 257] width 305 height 33
click at [99, 241] on span "Mon, Wed, - 2pm to 9:30pm Fri - 2pm to close Sat - 9am to close" at bounding box center [188, 257] width 305 height 33
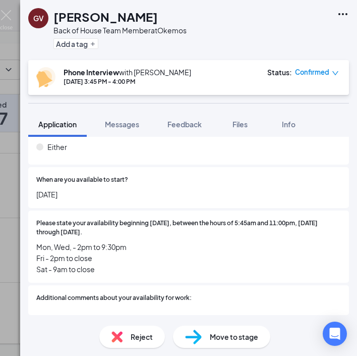
click at [13, 15] on div "GV Gavin Vanderpol Back of House Team Member at Okemos Add a tag Phone Intervie…" at bounding box center [178, 178] width 357 height 356
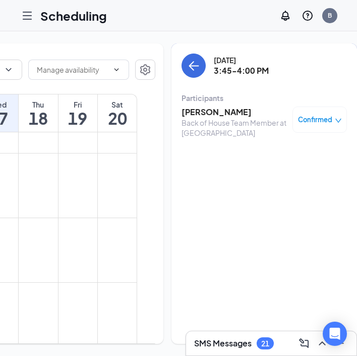
click at [12, 15] on div "Scheduling B" at bounding box center [178, 15] width 357 height 31
click at [188, 65] on icon "ArrowLeft" at bounding box center [194, 66] width 12 height 12
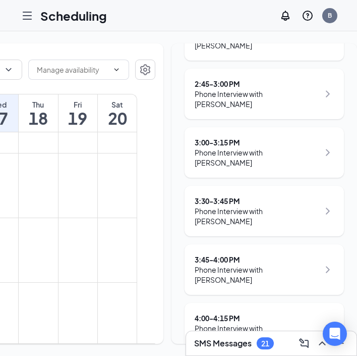
scroll to position [251, 0]
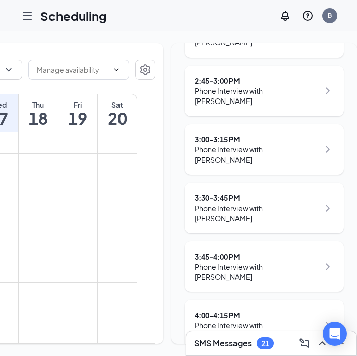
click at [236, 320] on div "Phone Interview with ROSABEL SYED" at bounding box center [257, 330] width 125 height 20
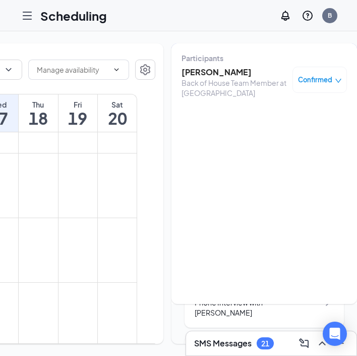
scroll to position [3, 0]
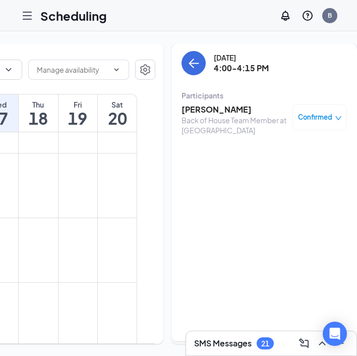
click at [191, 113] on h3 "ROSABEL SYED" at bounding box center [235, 109] width 106 height 11
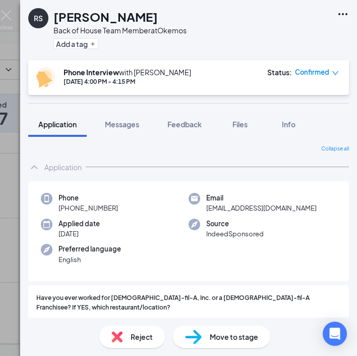
click at [91, 15] on h1 "ROSABEL SYED" at bounding box center [105, 16] width 104 height 17
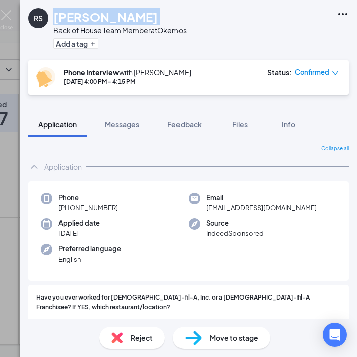
drag, startPoint x: 117, startPoint y: 209, endPoint x: 68, endPoint y: 209, distance: 48.9
click at [68, 209] on div "Phone +1 (517) 377-5778" at bounding box center [115, 203] width 148 height 21
click at [253, 204] on span "rosabelsyed@gmail.com" at bounding box center [261, 208] width 110 height 10
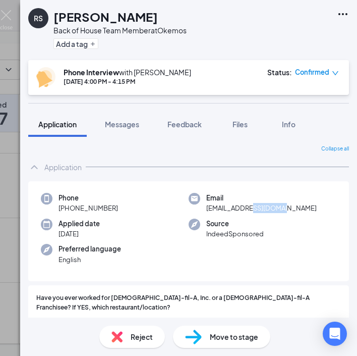
click at [253, 204] on span "rosabelsyed@gmail.com" at bounding box center [261, 208] width 110 height 10
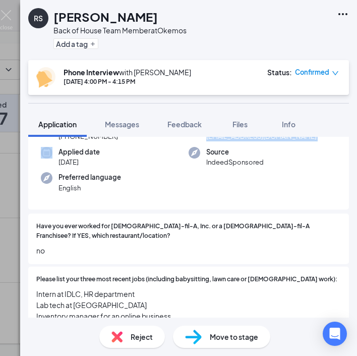
scroll to position [90, 0]
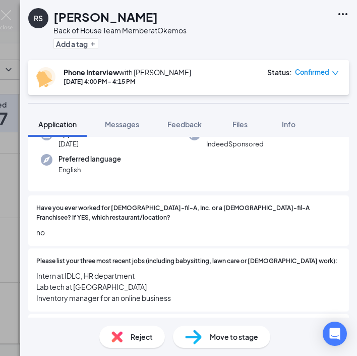
click at [188, 279] on span "Intern at IDLC, HR department Lab tech at Lansing Community College Inventory m…" at bounding box center [188, 286] width 305 height 33
drag, startPoint x: 189, startPoint y: 293, endPoint x: 35, endPoint y: 262, distance: 156.8
click at [35, 262] on div "Please list your three most recent jobs (including babysitting, lawn care or vo…" at bounding box center [188, 279] width 321 height 63
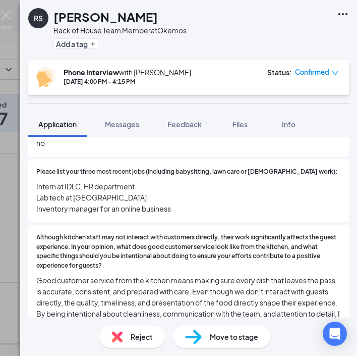
click at [103, 245] on span "Although kitchen staff may not interact with customers directly, their work sig…" at bounding box center [188, 252] width 305 height 38
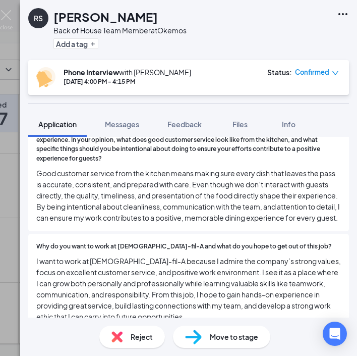
scroll to position [288, 0]
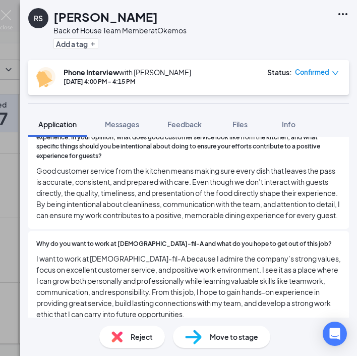
click at [185, 183] on span "Good customer service from the kitchen means making sure every dish that leaves…" at bounding box center [188, 192] width 305 height 55
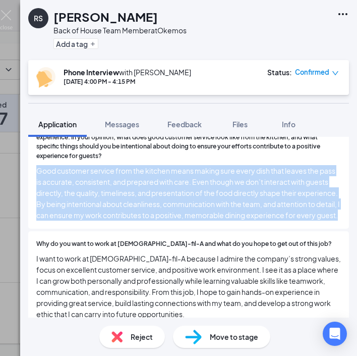
click at [185, 183] on span "Good customer service from the kitchen means making sure every dish that leaves…" at bounding box center [188, 192] width 305 height 55
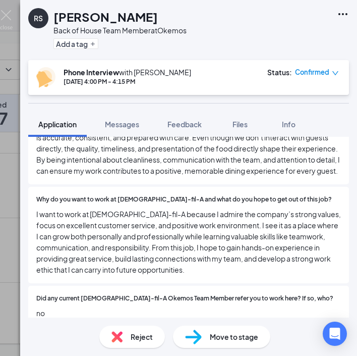
click at [180, 221] on span "I want to work at Chick-fil-A because I admire the company’s strong values, foc…" at bounding box center [188, 241] width 305 height 67
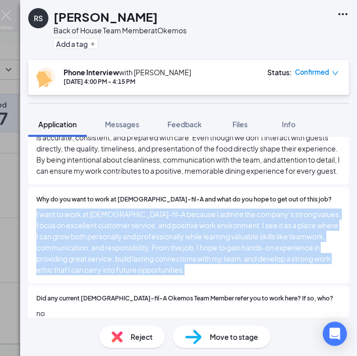
click at [180, 221] on span "I want to work at Chick-fil-A because I admire the company’s strong values, foc…" at bounding box center [188, 241] width 305 height 67
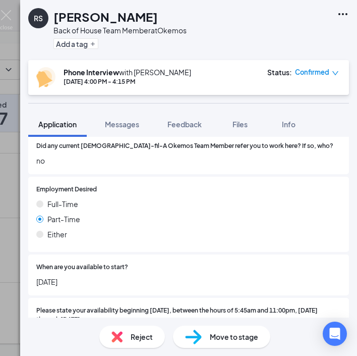
scroll to position [493, 0]
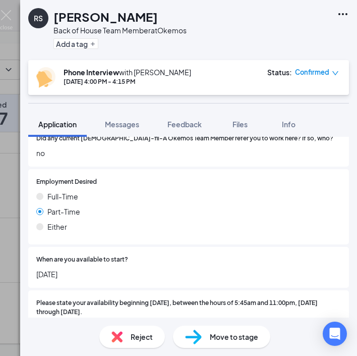
click at [58, 271] on span "[DATE]" at bounding box center [188, 273] width 305 height 11
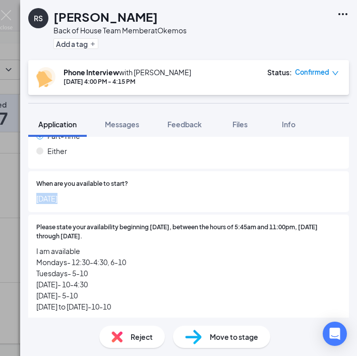
scroll to position [586, 0]
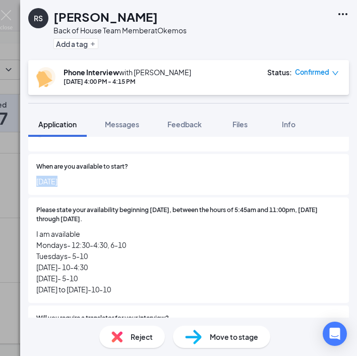
drag, startPoint x: 131, startPoint y: 283, endPoint x: 30, endPoint y: 230, distance: 113.5
click at [30, 230] on div "Please state your availability beginning September 1, between the hours of 5:45…" at bounding box center [188, 250] width 321 height 106
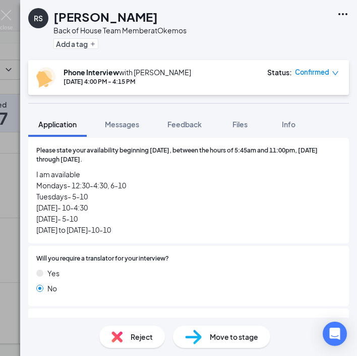
scroll to position [657, 0]
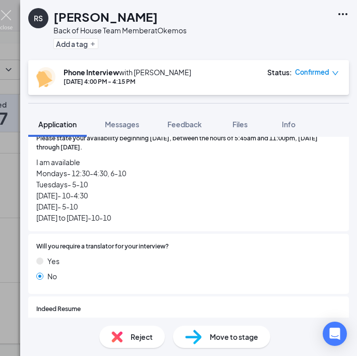
click at [10, 17] on img at bounding box center [6, 20] width 13 height 20
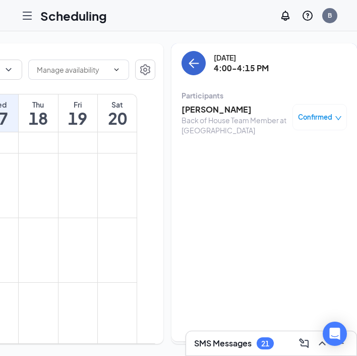
click at [183, 59] on button "back-button" at bounding box center [194, 63] width 24 height 24
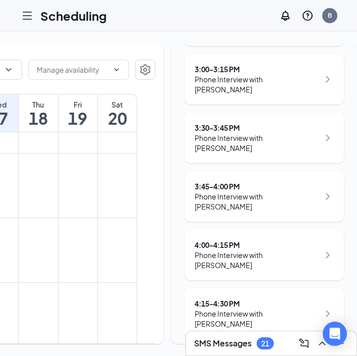
scroll to position [320, 0]
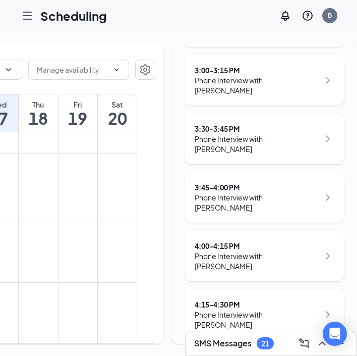
click at [251, 289] on div "4:15 - 4:30 PM Phone Interview with Jailyn Boshell" at bounding box center [264, 314] width 159 height 50
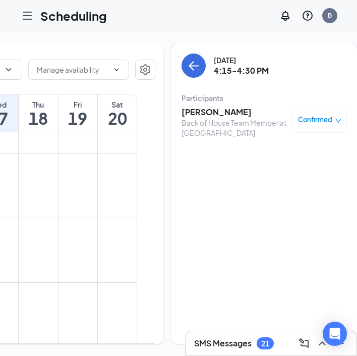
click at [195, 117] on h3 "Jailyn Boshell" at bounding box center [235, 111] width 106 height 11
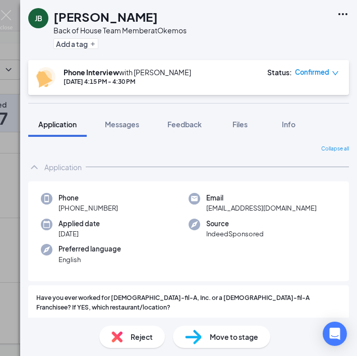
click at [95, 20] on h1 "Jailyn Boshell" at bounding box center [105, 16] width 104 height 17
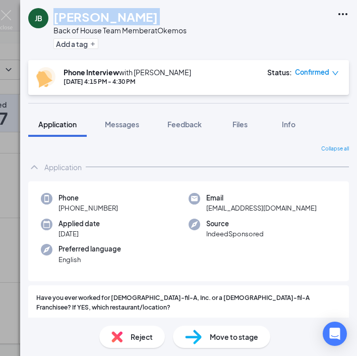
click at [95, 20] on h1 "Jailyn Boshell" at bounding box center [105, 16] width 104 height 17
drag, startPoint x: 122, startPoint y: 205, endPoint x: 67, endPoint y: 206, distance: 55.0
click at [67, 206] on div "Phone +1 (810) 447-6588" at bounding box center [115, 203] width 148 height 21
click at [243, 209] on span "boshellj@msu.edu" at bounding box center [261, 208] width 110 height 10
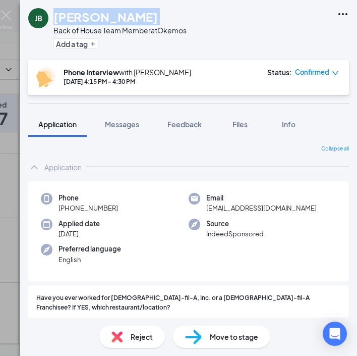
click at [243, 209] on span "boshellj@msu.edu" at bounding box center [261, 208] width 110 height 10
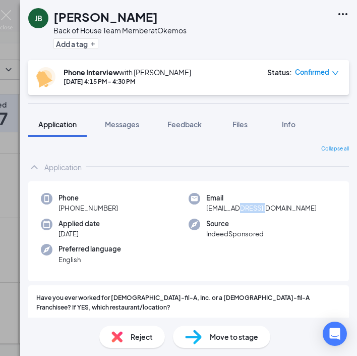
click at [243, 209] on span "boshellj@msu.edu" at bounding box center [261, 208] width 110 height 10
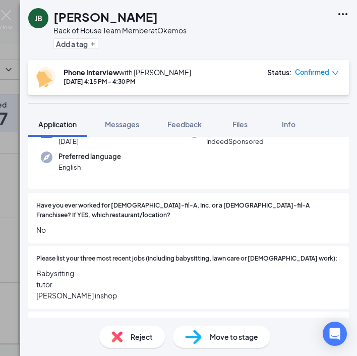
scroll to position [99, 0]
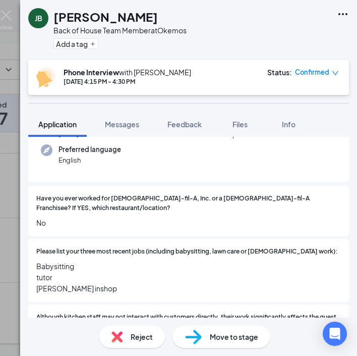
click at [108, 278] on span "Babysitting tutor jimmy johns inshop" at bounding box center [188, 276] width 305 height 33
drag, startPoint x: 108, startPoint y: 278, endPoint x: 31, endPoint y: 253, distance: 81.7
click at [31, 253] on div "Please list your three most recent jobs (including babysitting, lawn care or vo…" at bounding box center [188, 270] width 321 height 63
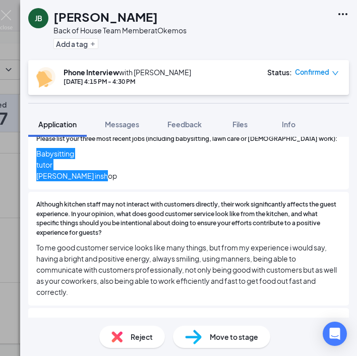
scroll to position [235, 0]
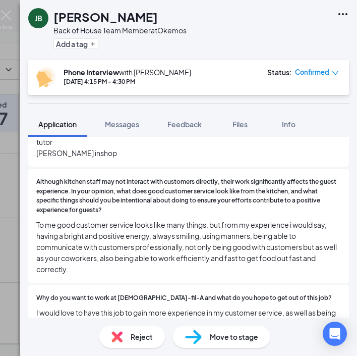
click at [156, 228] on span "To me good customer service looks like many things, but from my experience i wo…" at bounding box center [188, 246] width 305 height 55
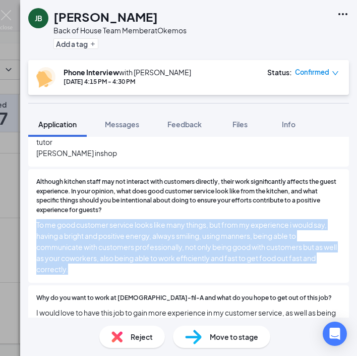
click at [156, 228] on span "To me good customer service looks like many things, but from my experience i wo…" at bounding box center [188, 246] width 305 height 55
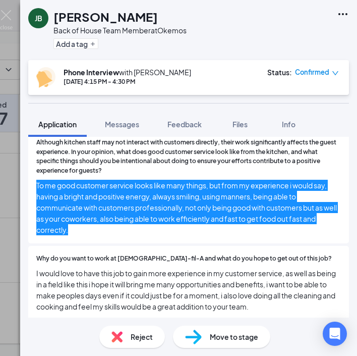
scroll to position [288, 0]
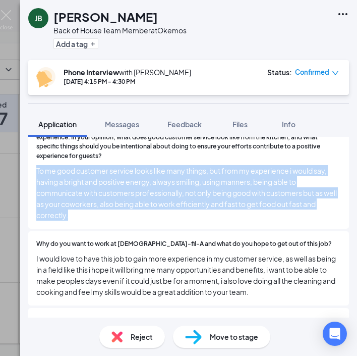
click at [134, 255] on span "I would love to have this job to gain more experience in my customer service, a…" at bounding box center [188, 275] width 305 height 44
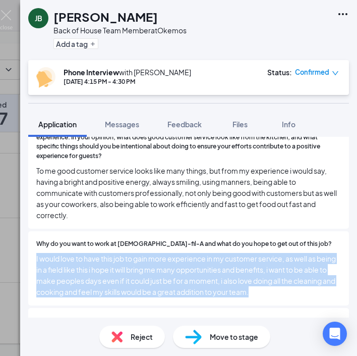
click at [134, 255] on span "I would love to have this job to gain more experience in my customer service, a…" at bounding box center [188, 275] width 305 height 44
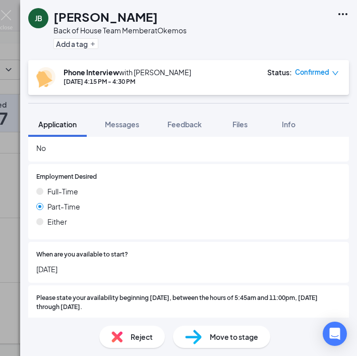
scroll to position [491, 0]
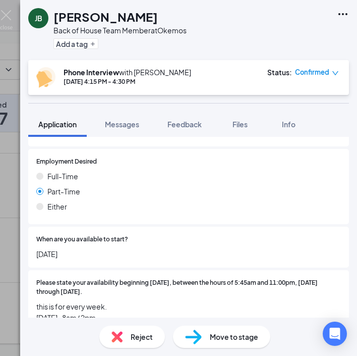
click at [52, 248] on span "09/15/25" at bounding box center [188, 253] width 305 height 11
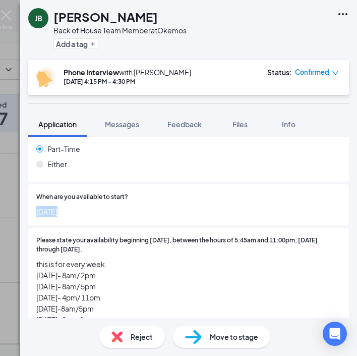
scroll to position [565, 0]
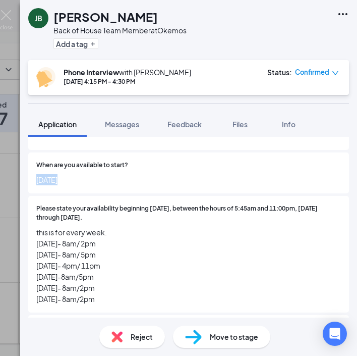
drag, startPoint x: 116, startPoint y: 285, endPoint x: 32, endPoint y: 213, distance: 110.2
click at [32, 213] on div "Please state your availability beginning September 1, between the hours of 5:45…" at bounding box center [188, 254] width 321 height 117
click at [12, 20] on img at bounding box center [6, 20] width 13 height 20
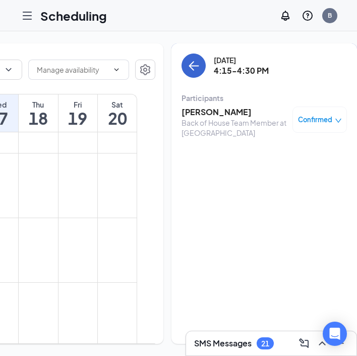
click at [182, 75] on button "back-button" at bounding box center [194, 65] width 24 height 24
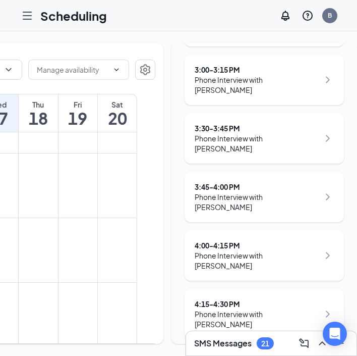
scroll to position [320, 0]
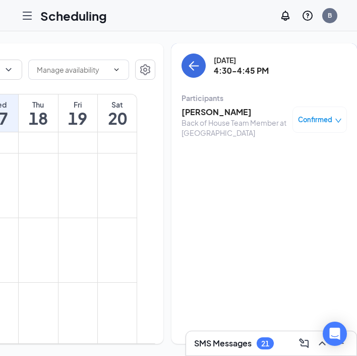
click at [182, 118] on div "Back of House Team Member at [GEOGRAPHIC_DATA]" at bounding box center [235, 128] width 106 height 20
click at [182, 114] on h3 "Yui Kurobe" at bounding box center [235, 111] width 106 height 11
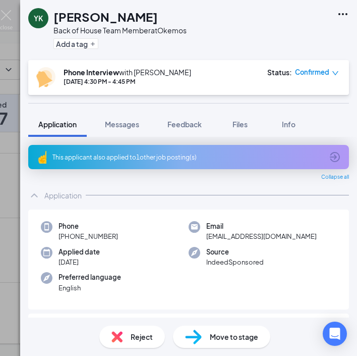
click at [80, 18] on h1 "Yui Kurobe" at bounding box center [105, 16] width 104 height 17
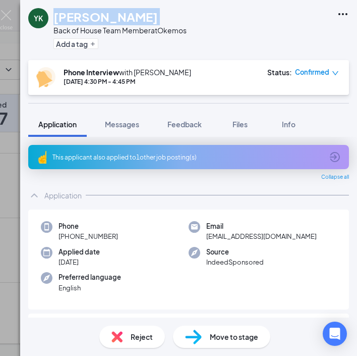
click at [80, 18] on h1 "Yui Kurobe" at bounding box center [105, 16] width 104 height 17
drag, startPoint x: 118, startPoint y: 235, endPoint x: 67, endPoint y: 236, distance: 50.5
click at [67, 236] on div "Phone +1 (248) 996-0811" at bounding box center [115, 231] width 148 height 21
click at [253, 236] on span "yuik073104@gmail.com" at bounding box center [261, 236] width 110 height 10
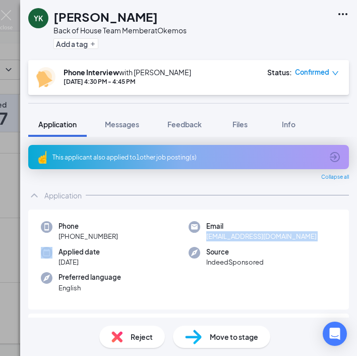
click at [253, 236] on span "yuik073104@gmail.com" at bounding box center [261, 236] width 110 height 10
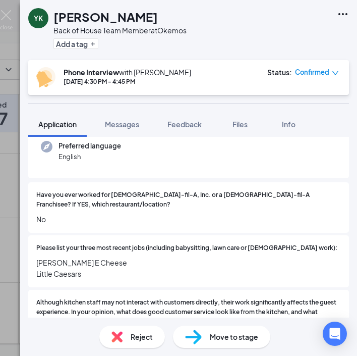
scroll to position [134, 0]
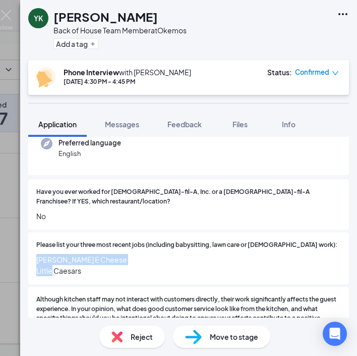
drag, startPoint x: 86, startPoint y: 258, endPoint x: 35, endPoint y: 248, distance: 51.8
click at [35, 248] on div "Please list your three most recent jobs (including babysitting, lawn care or vo…" at bounding box center [188, 258] width 321 height 52
click at [64, 260] on span "Chuck E Cheese Little Caesars" at bounding box center [188, 265] width 305 height 22
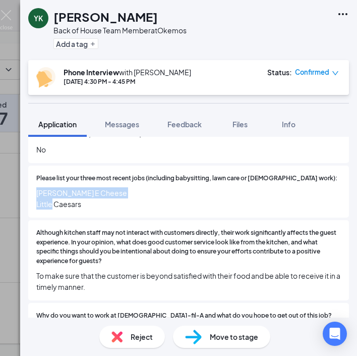
scroll to position [204, 0]
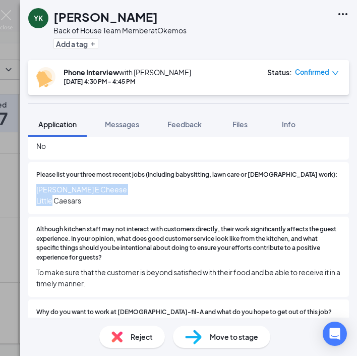
drag, startPoint x: 80, startPoint y: 270, endPoint x: 99, endPoint y: 270, distance: 19.7
click at [80, 270] on span "To make sure that the customer is beyond satisfied with their food and be able …" at bounding box center [188, 277] width 305 height 22
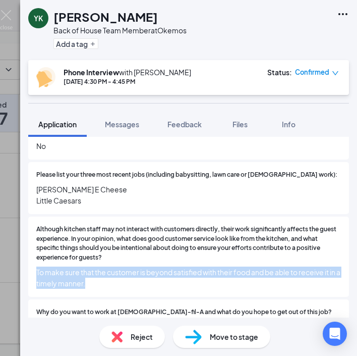
drag, startPoint x: 105, startPoint y: 270, endPoint x: 35, endPoint y: 254, distance: 72.1
click at [35, 254] on div "Although kitchen staff may not interact with customers directly, their work sig…" at bounding box center [188, 256] width 321 height 80
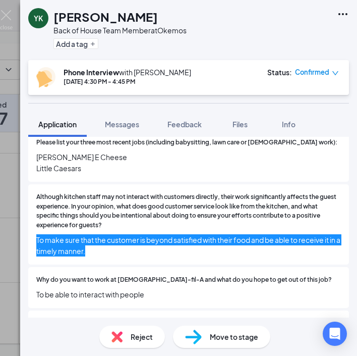
scroll to position [258, 0]
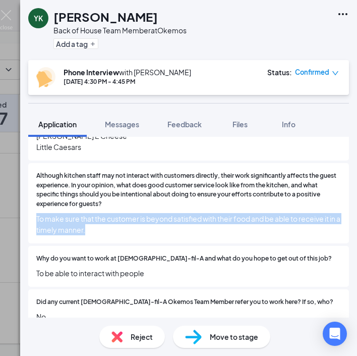
click at [97, 267] on span "To be able to interact with people" at bounding box center [188, 272] width 305 height 11
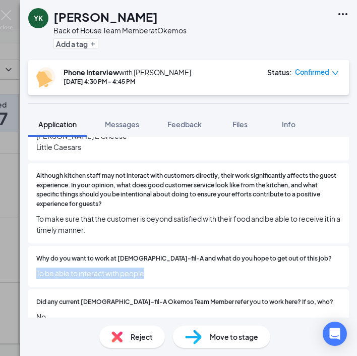
click at [97, 267] on span "To be able to interact with people" at bounding box center [188, 272] width 305 height 11
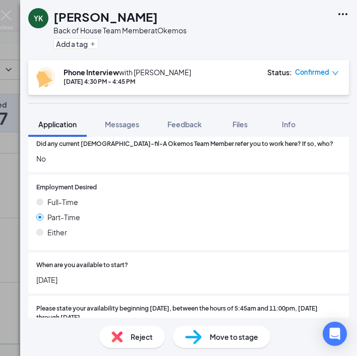
scroll to position [418, 0]
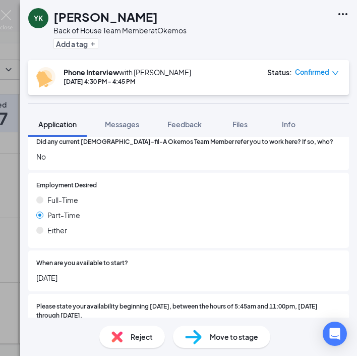
click at [57, 272] on span "09/12/25" at bounding box center [188, 277] width 305 height 11
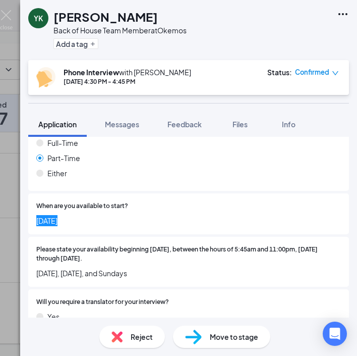
scroll to position [479, 0]
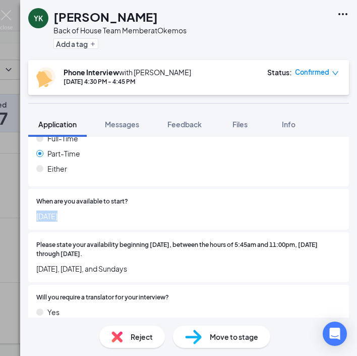
click at [87, 263] on span "Friday, Saturday, and Sundays" at bounding box center [188, 268] width 305 height 11
click at [11, 19] on img at bounding box center [6, 20] width 13 height 20
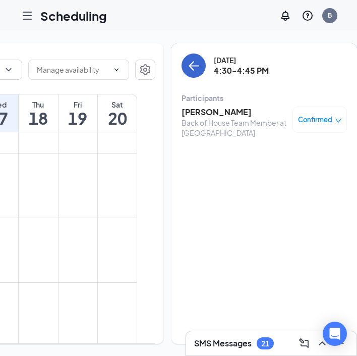
click at [184, 62] on button "back-button" at bounding box center [194, 65] width 24 height 24
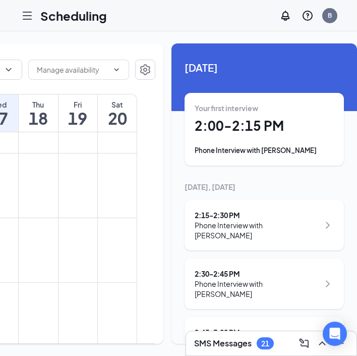
click at [40, 127] on h1 "18" at bounding box center [38, 117] width 39 height 17
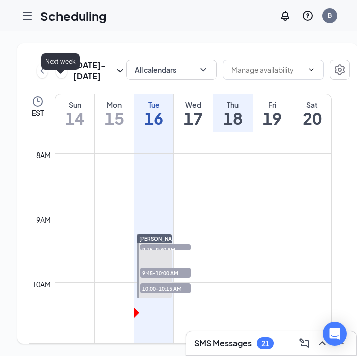
click at [61, 77] on icon "ChevronRight" at bounding box center [61, 71] width 10 height 12
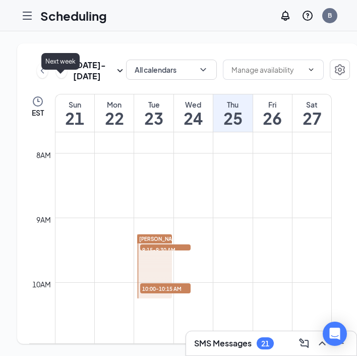
click at [116, 127] on h1 "22" at bounding box center [114, 117] width 39 height 17
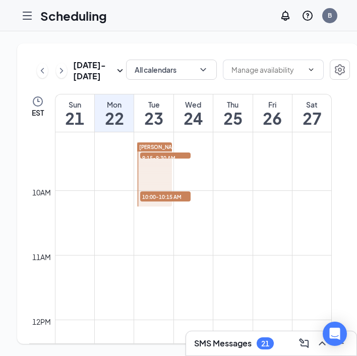
click at [155, 127] on h1 "23" at bounding box center [153, 117] width 39 height 17
